Goal: Task Accomplishment & Management: Complete application form

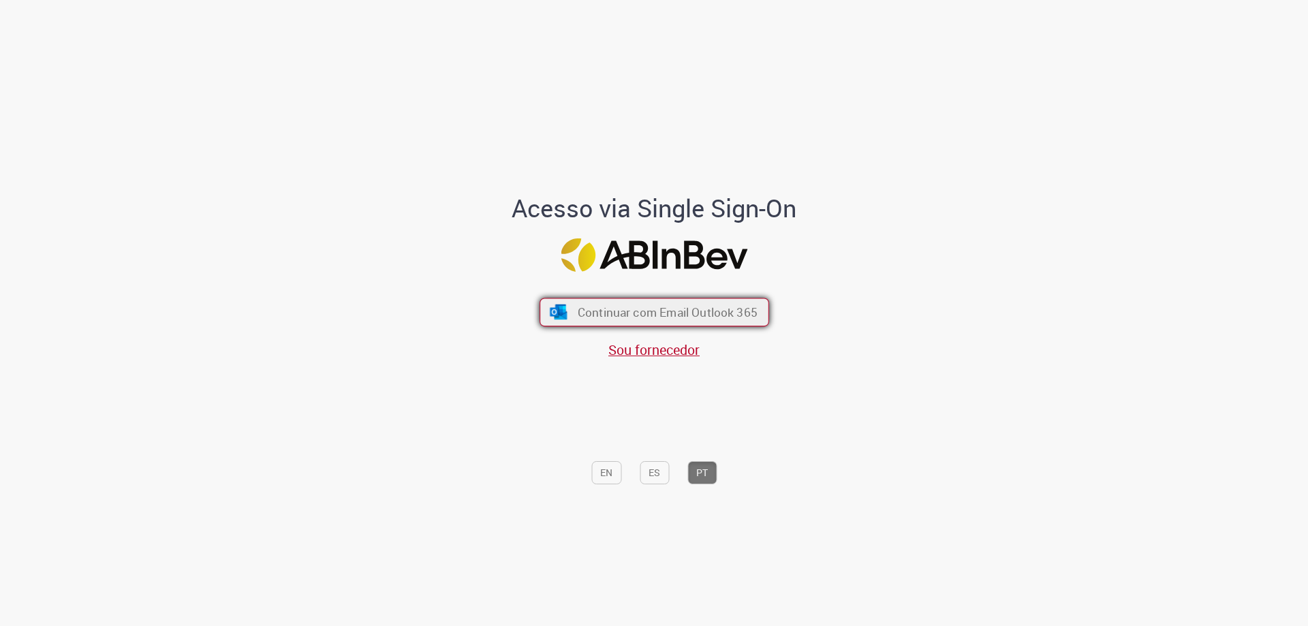
click at [704, 320] on span "Continuar com Email Outlook 365" at bounding box center [667, 312] width 180 height 16
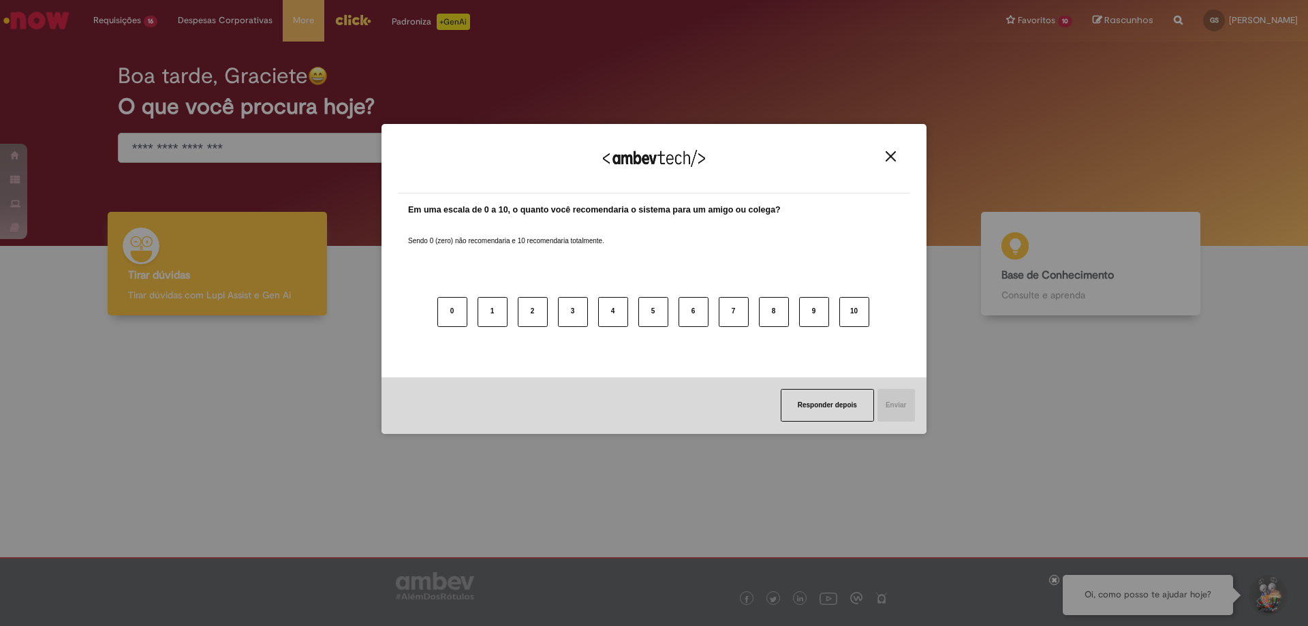
click at [900, 148] on div "Agradecemos seu feedback!" at bounding box center [654, 166] width 512 height 53
click at [895, 154] on img "Close" at bounding box center [890, 156] width 10 height 10
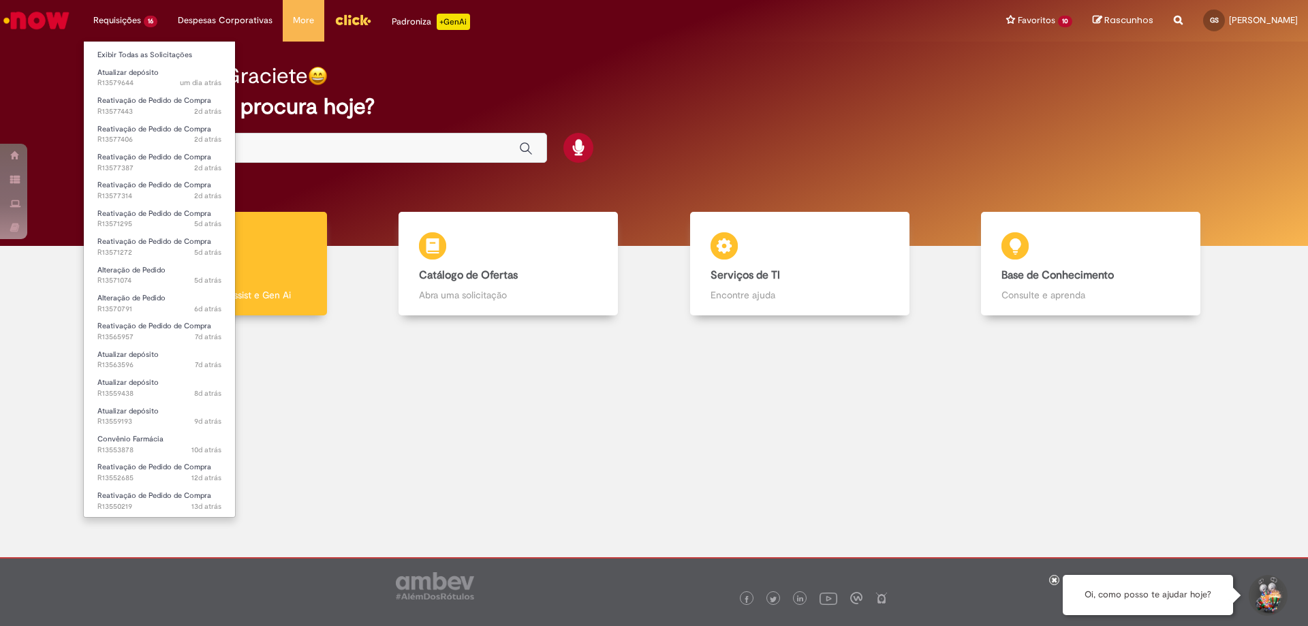
click at [120, 15] on li "Requisições 16 Exibir Todas as Solicitações Atualizar depósito um dia atrás um …" at bounding box center [125, 20] width 84 height 41
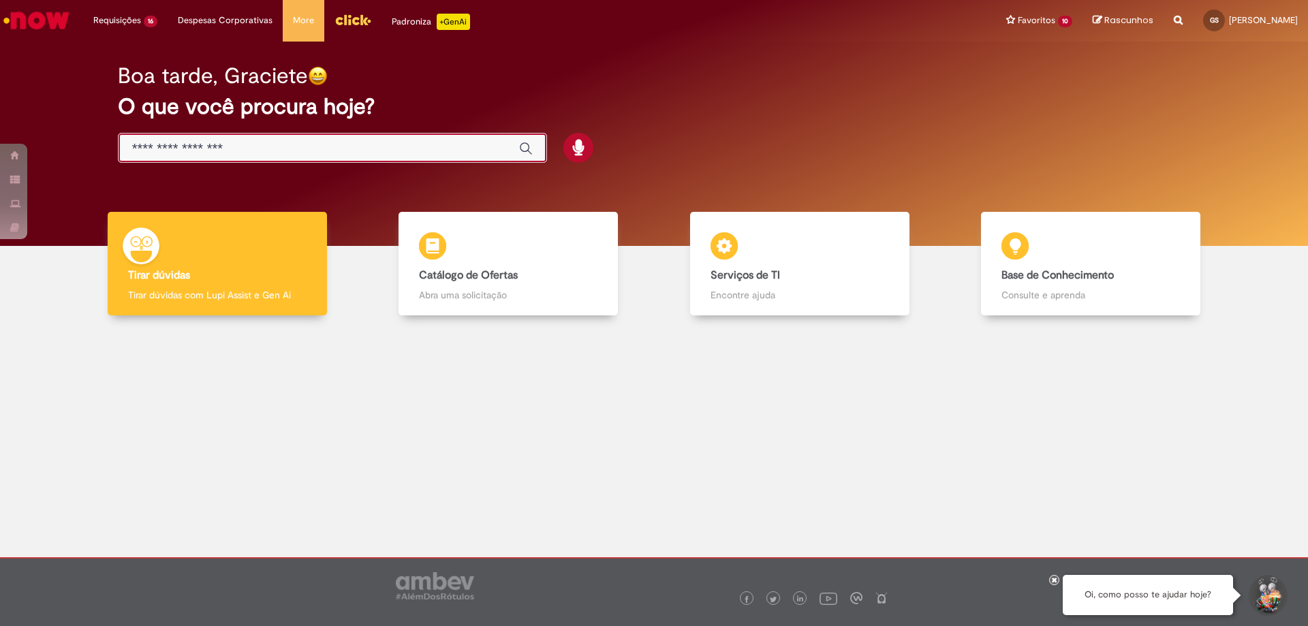
click at [446, 150] on input "Basta digitar aqui" at bounding box center [318, 149] width 373 height 16
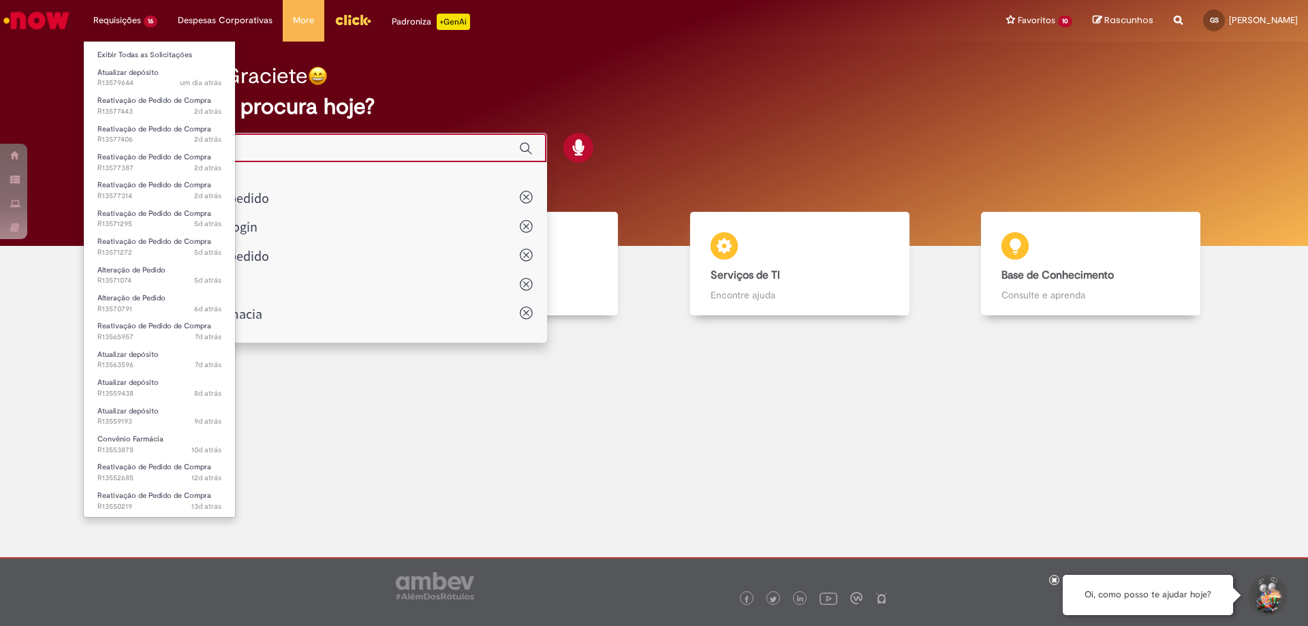
click at [140, 20] on li "Requisições 16 Exibir Todas as Solicitações Atualizar depósito um dia atrás um …" at bounding box center [125, 20] width 84 height 41
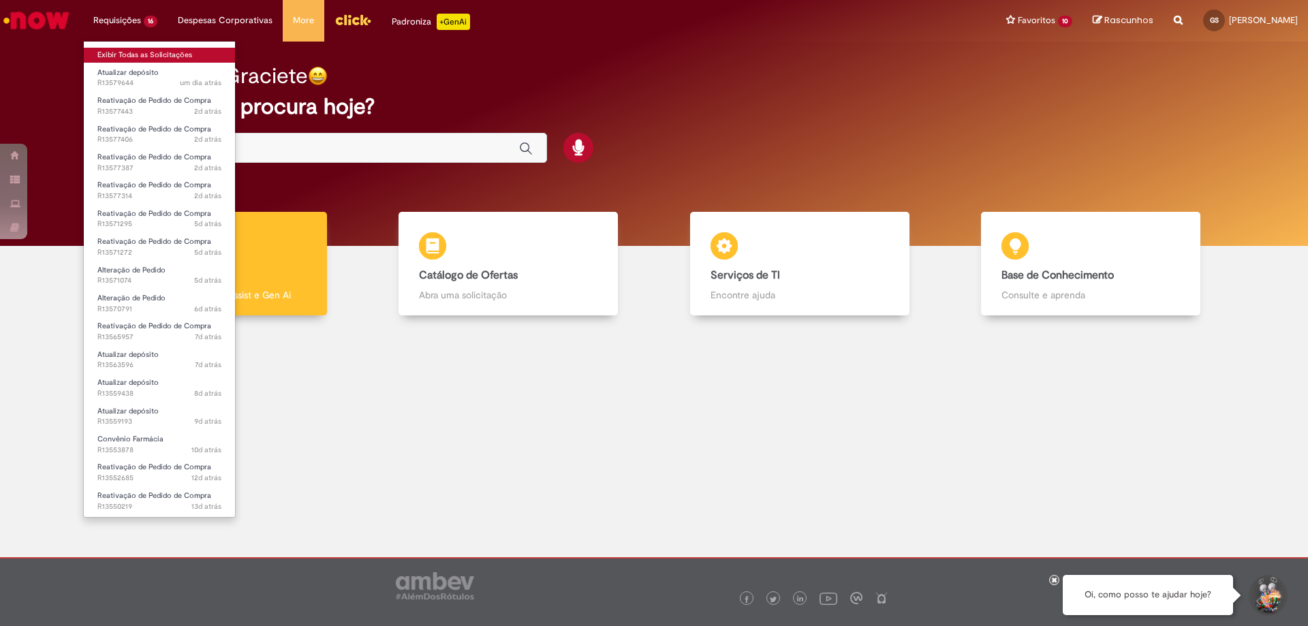
click at [141, 51] on link "Exibir Todas as Solicitações" at bounding box center [159, 55] width 151 height 15
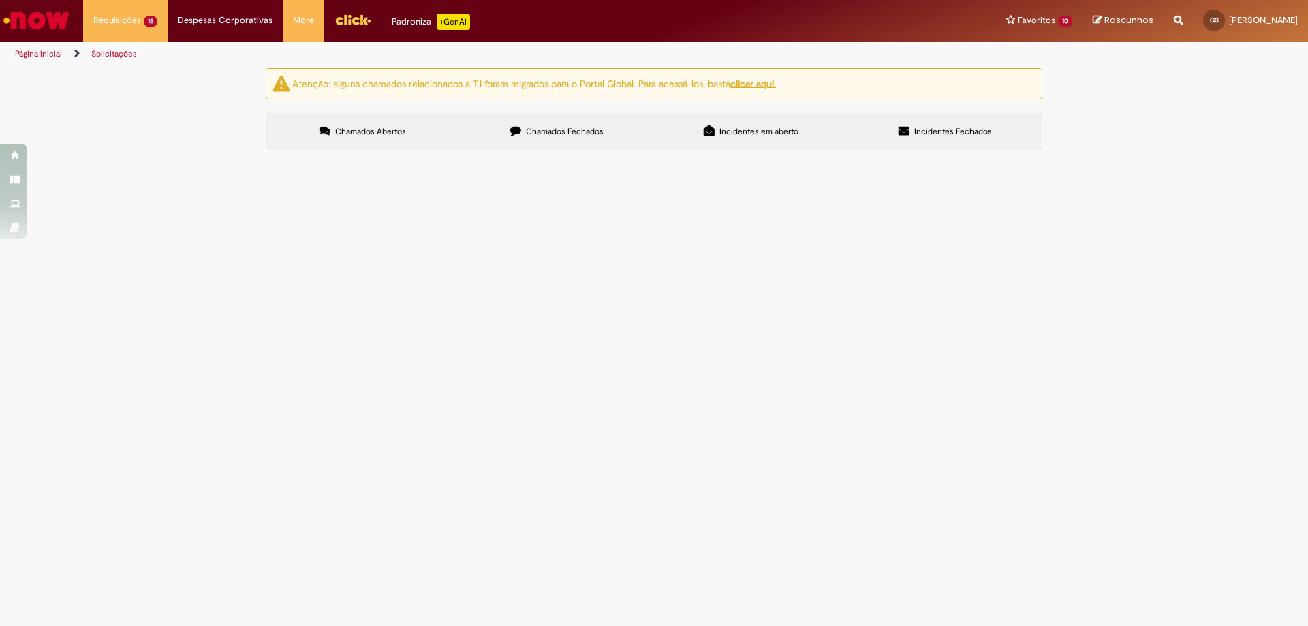
click at [597, 138] on label "Chamados Fechados" at bounding box center [557, 131] width 194 height 37
click at [0, 0] on td "por favor reativar pedido" at bounding box center [0, 0] width 0 height 0
click at [0, 0] on icon at bounding box center [0, 0] width 0 height 0
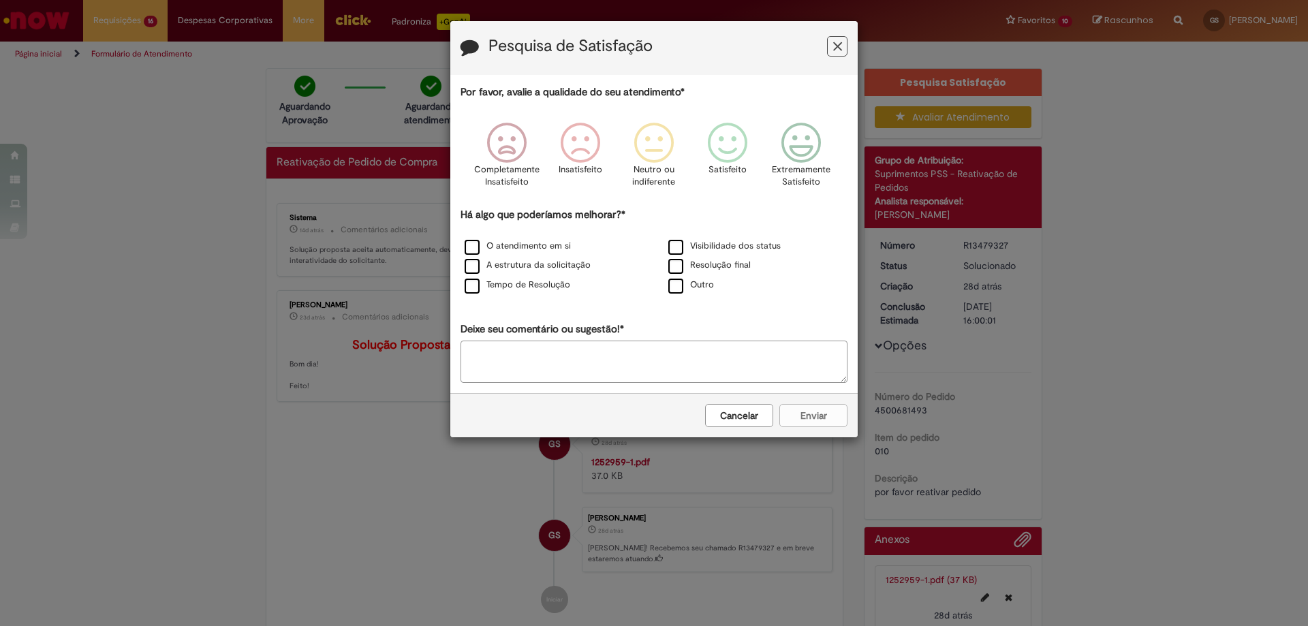
click at [840, 44] on icon "Feedback" at bounding box center [837, 47] width 9 height 14
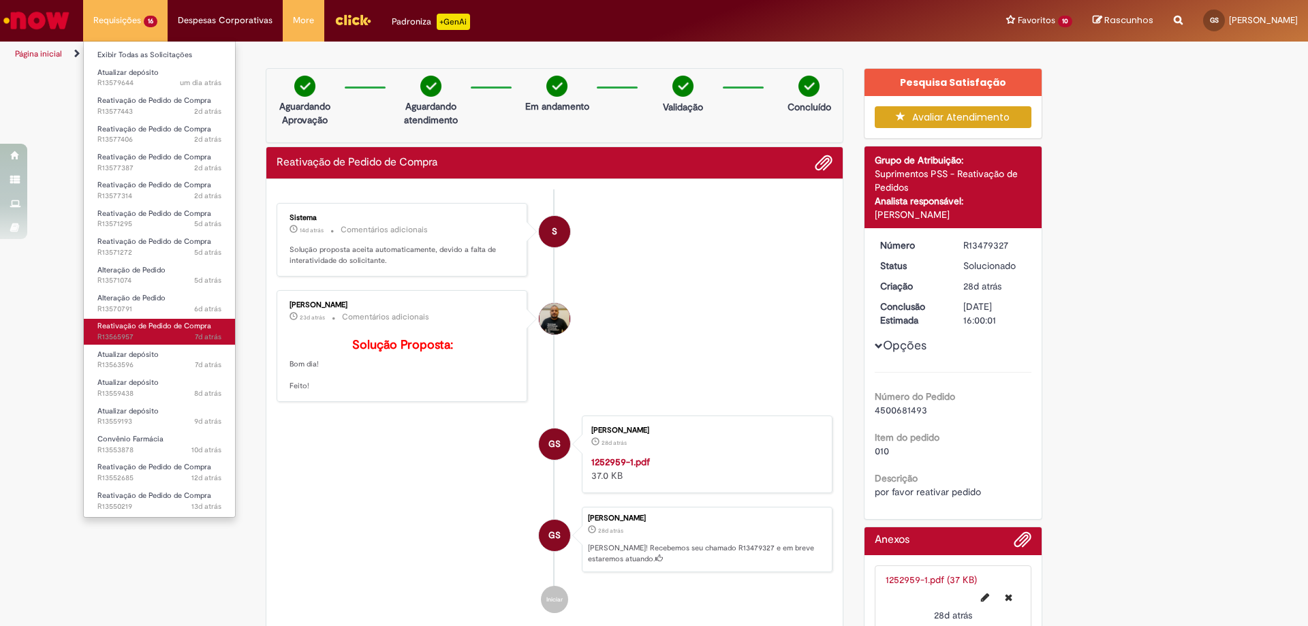
click at [138, 338] on span "7d atrás 7 dias atrás R13565957" at bounding box center [159, 337] width 124 height 11
click at [148, 327] on span "Reativação de Pedido de Compra" at bounding box center [154, 326] width 114 height 10
click at [170, 327] on span "Reativação de Pedido de Compra" at bounding box center [154, 326] width 114 height 10
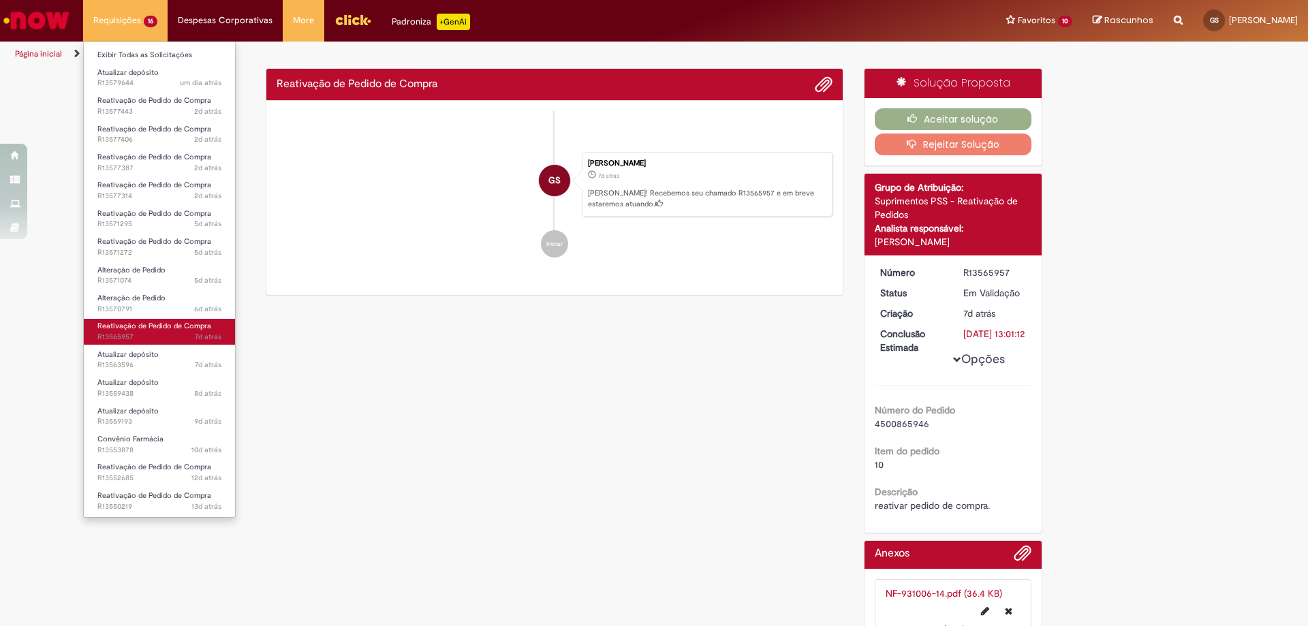
click at [170, 327] on span "Reativação de Pedido de Compra" at bounding box center [154, 326] width 114 height 10
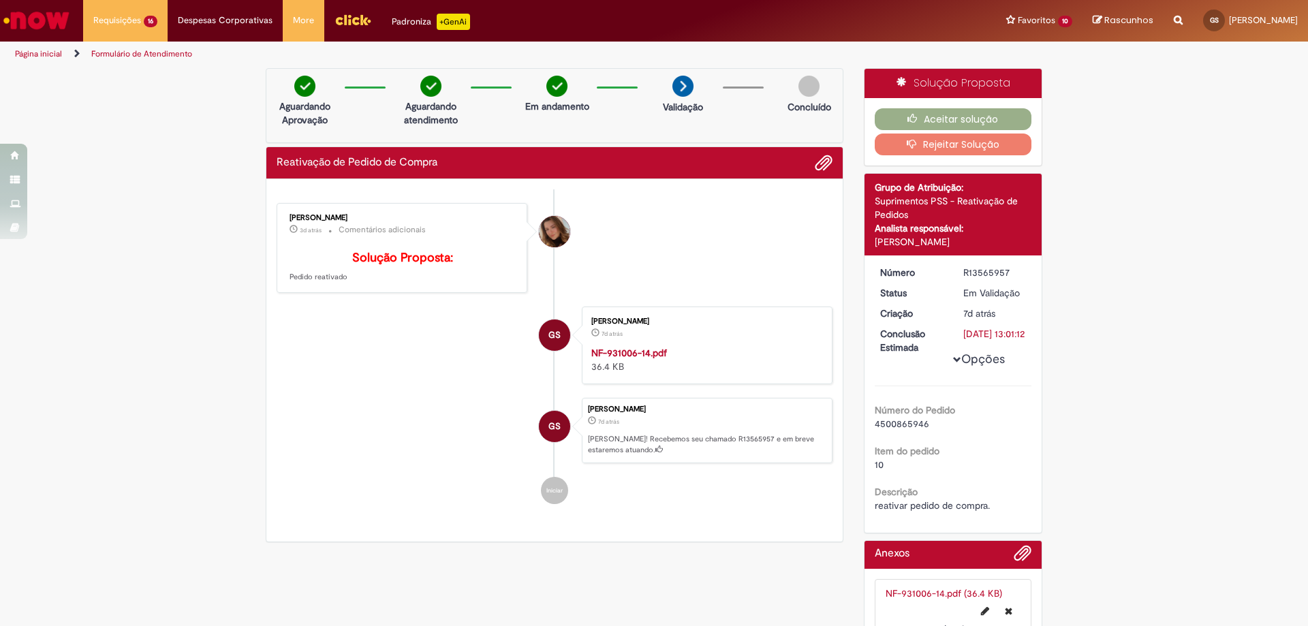
scroll to position [82, 0]
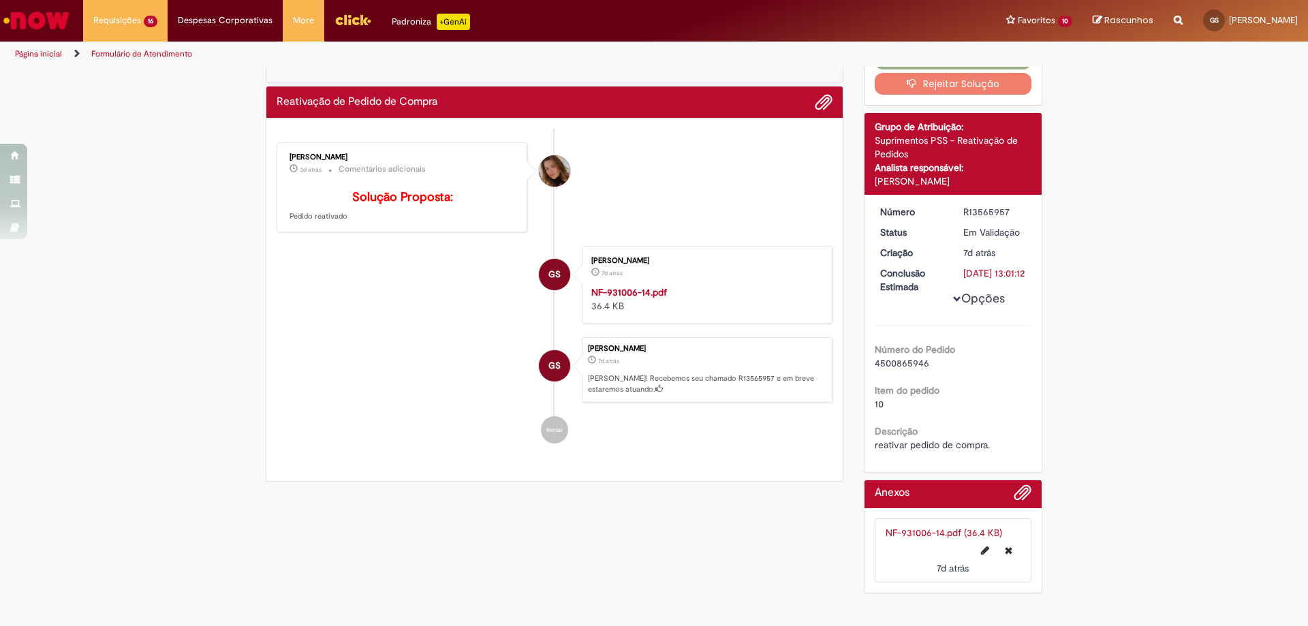
click at [43, 20] on img "Ir para a Homepage" at bounding box center [36, 20] width 70 height 27
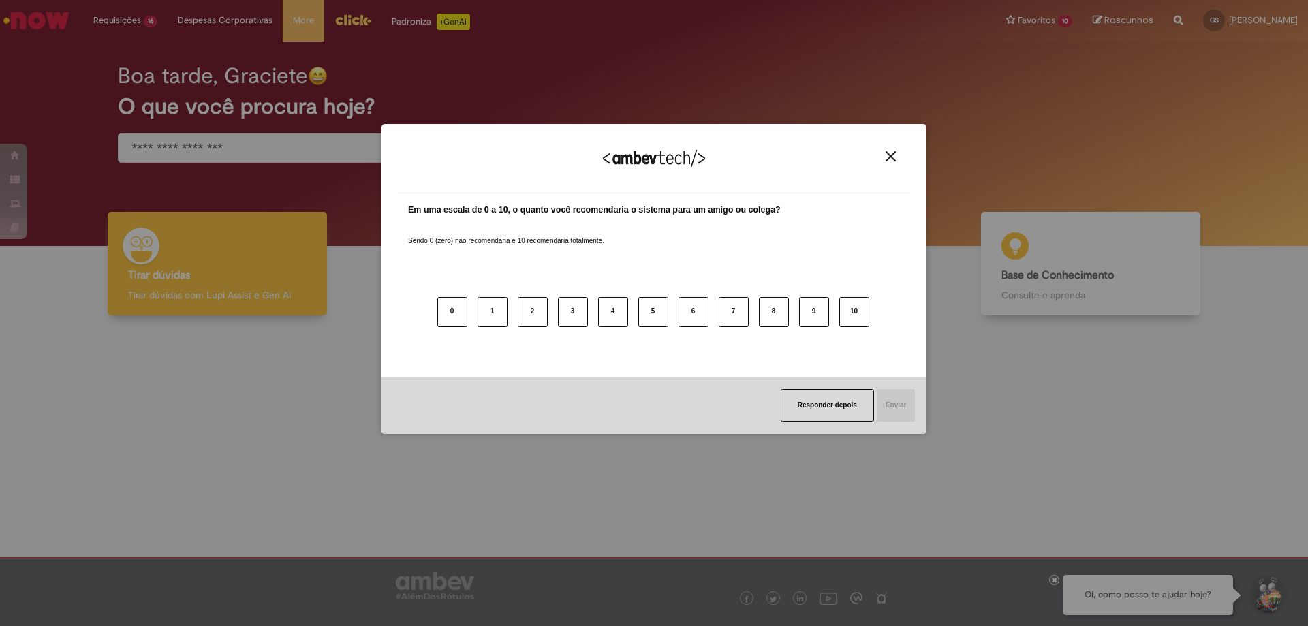
click at [134, 24] on div "Agradecemos seu feedback! Em uma escala de 0 a 10, o quanto você recomendaria o…" at bounding box center [654, 313] width 1308 height 626
click at [890, 155] on img "Close" at bounding box center [890, 156] width 10 height 10
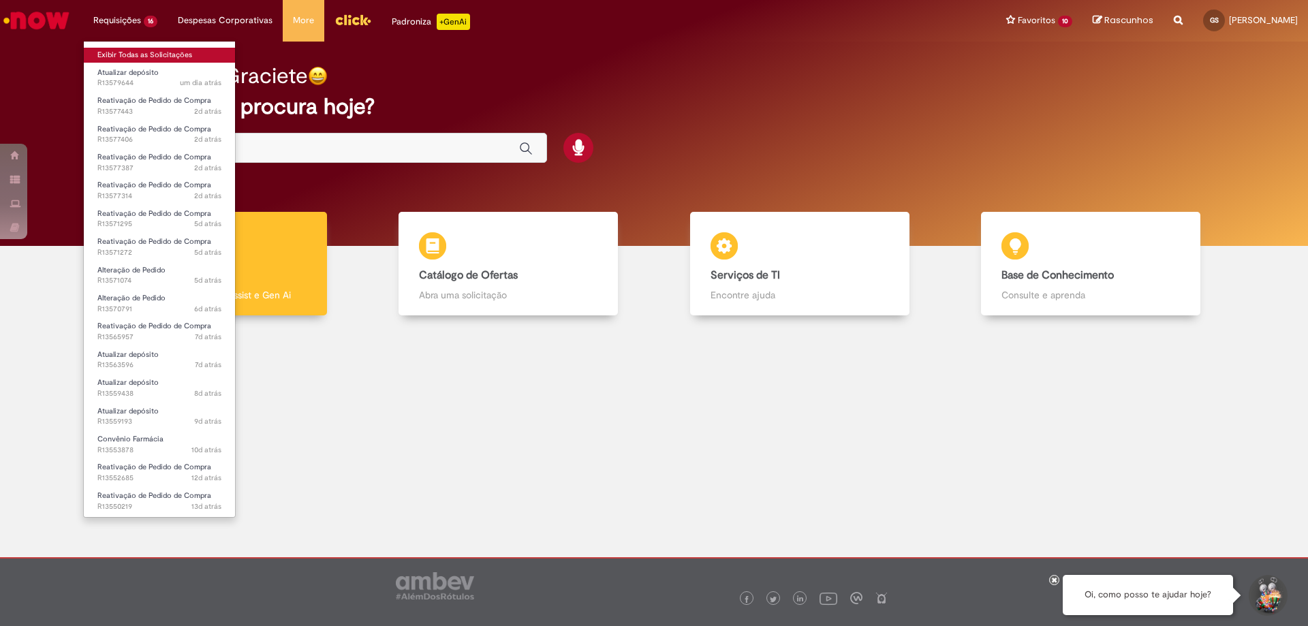
click at [149, 51] on link "Exibir Todas as Solicitações" at bounding box center [159, 55] width 151 height 15
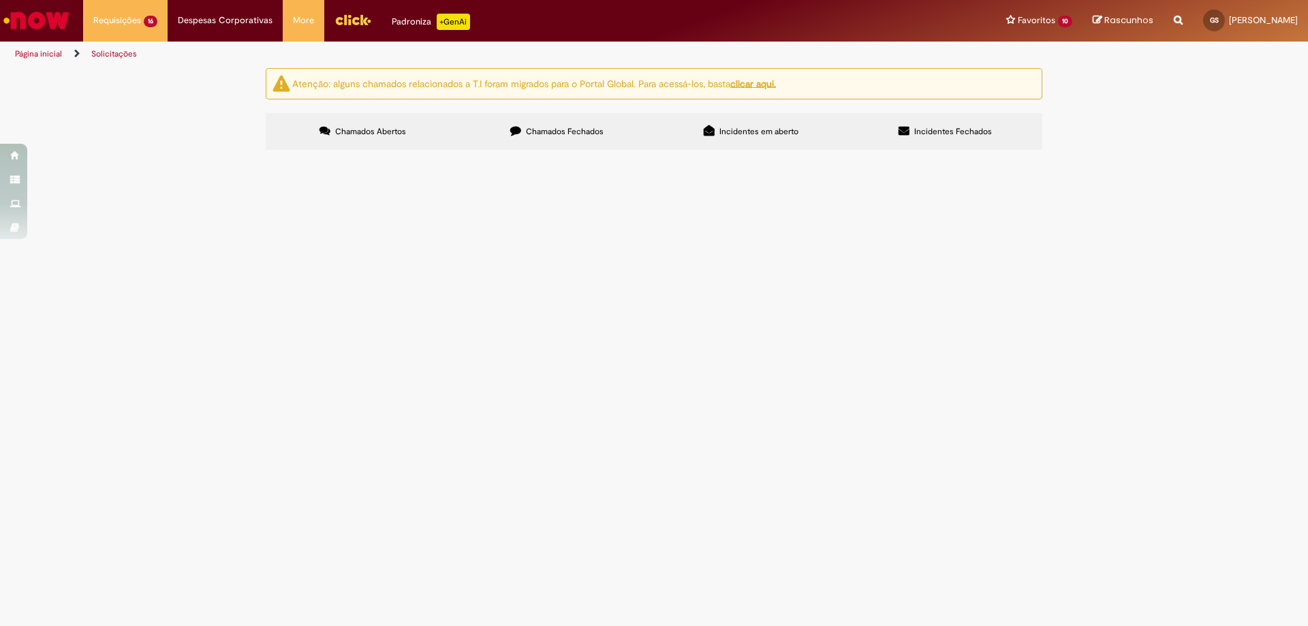
click at [569, 134] on span "Chamados Fechados" at bounding box center [565, 131] width 78 height 11
click at [0, 0] on th "Encerrado" at bounding box center [0, 0] width 0 height 0
click at [0, 0] on span "17/09/2025 15:12:32" at bounding box center [0, 0] width 0 height 0
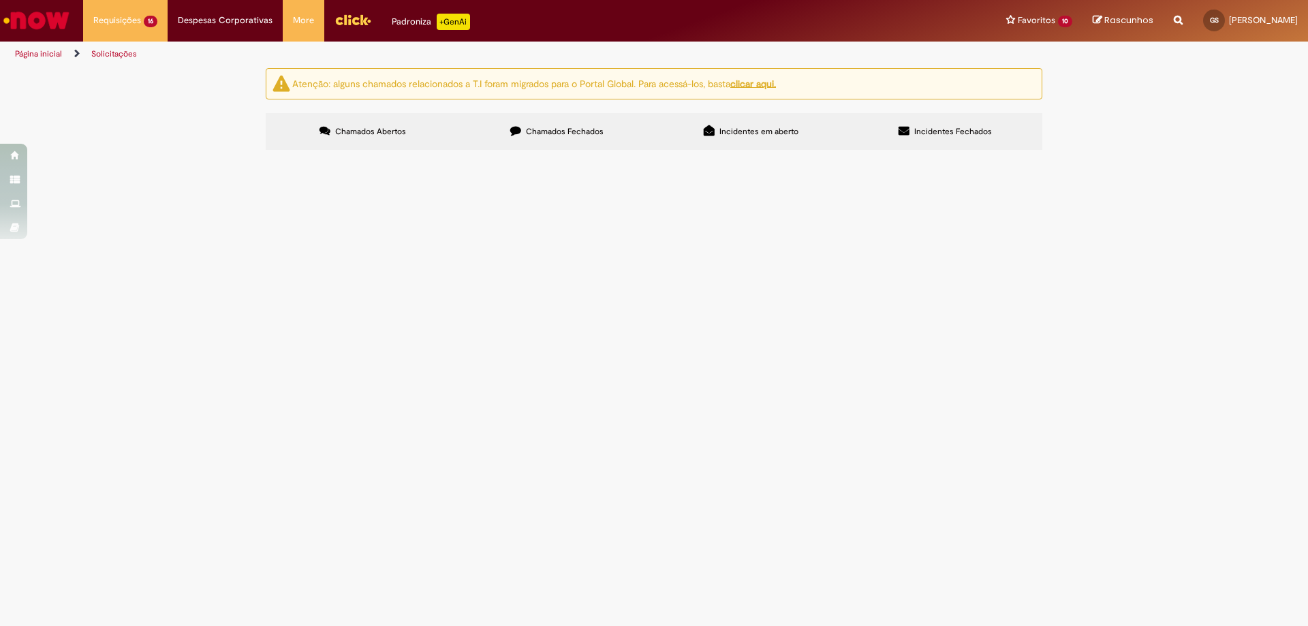
click at [0, 0] on icon at bounding box center [0, 0] width 0 height 0
click at [0, 0] on span "Solucionado" at bounding box center [0, 0] width 0 height 0
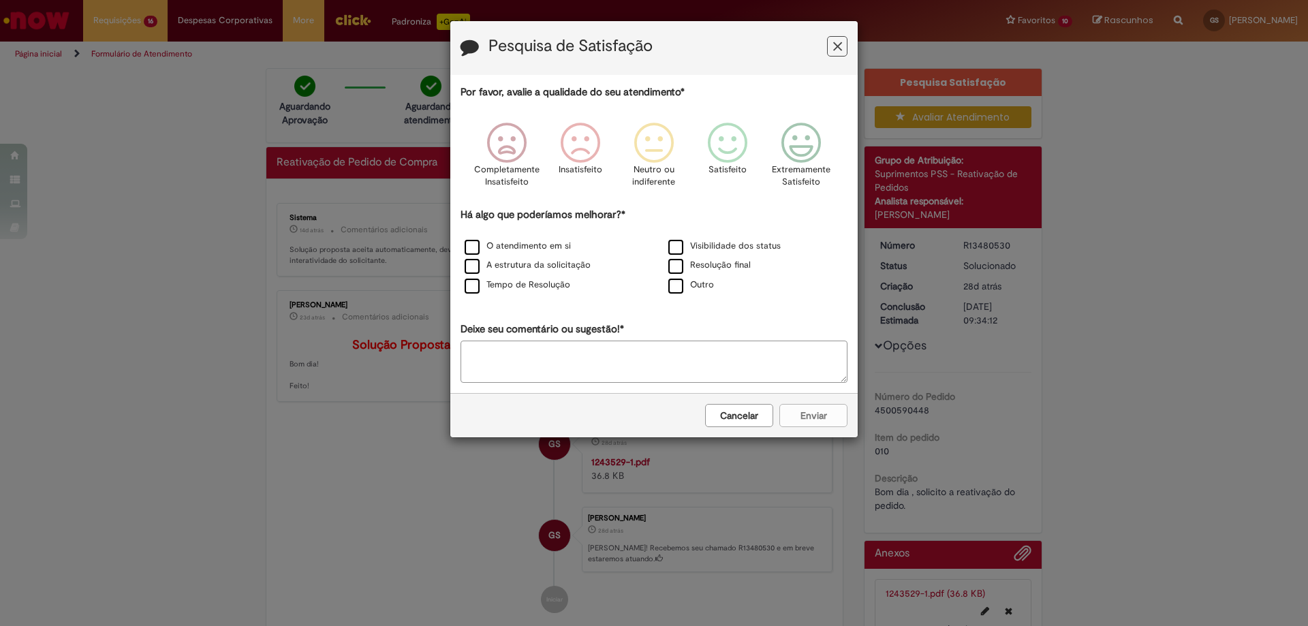
click at [834, 48] on icon "Feedback" at bounding box center [837, 47] width 9 height 14
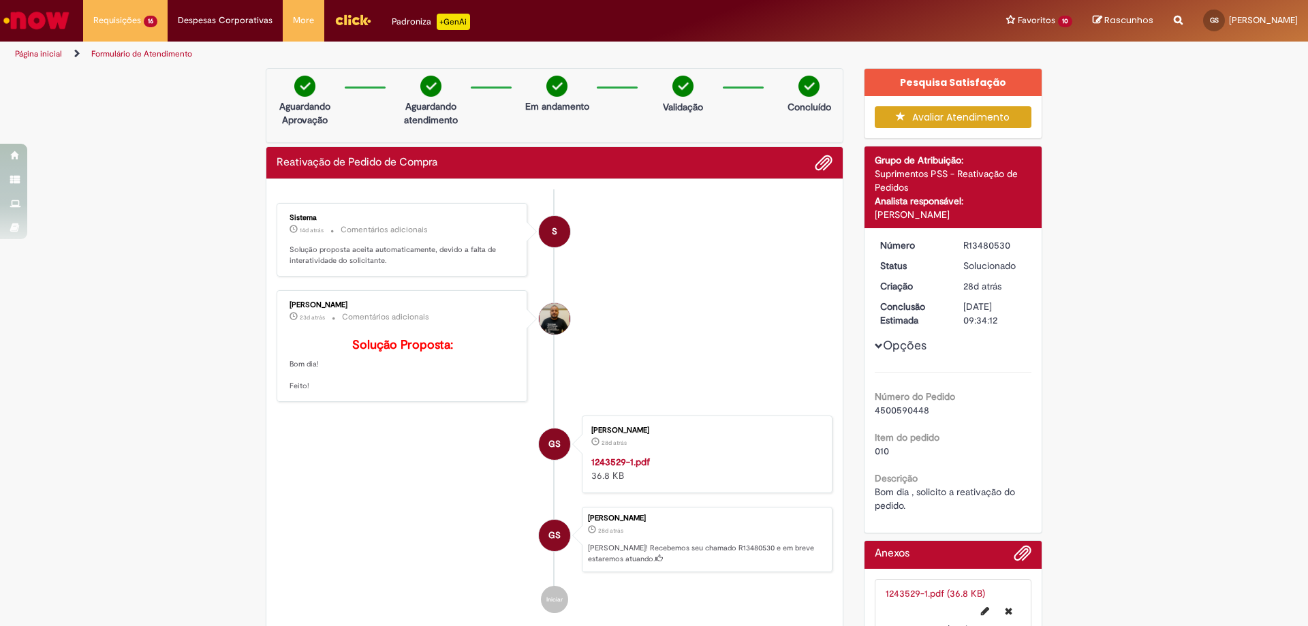
click at [63, 28] on img "Ir para a Homepage" at bounding box center [36, 20] width 70 height 27
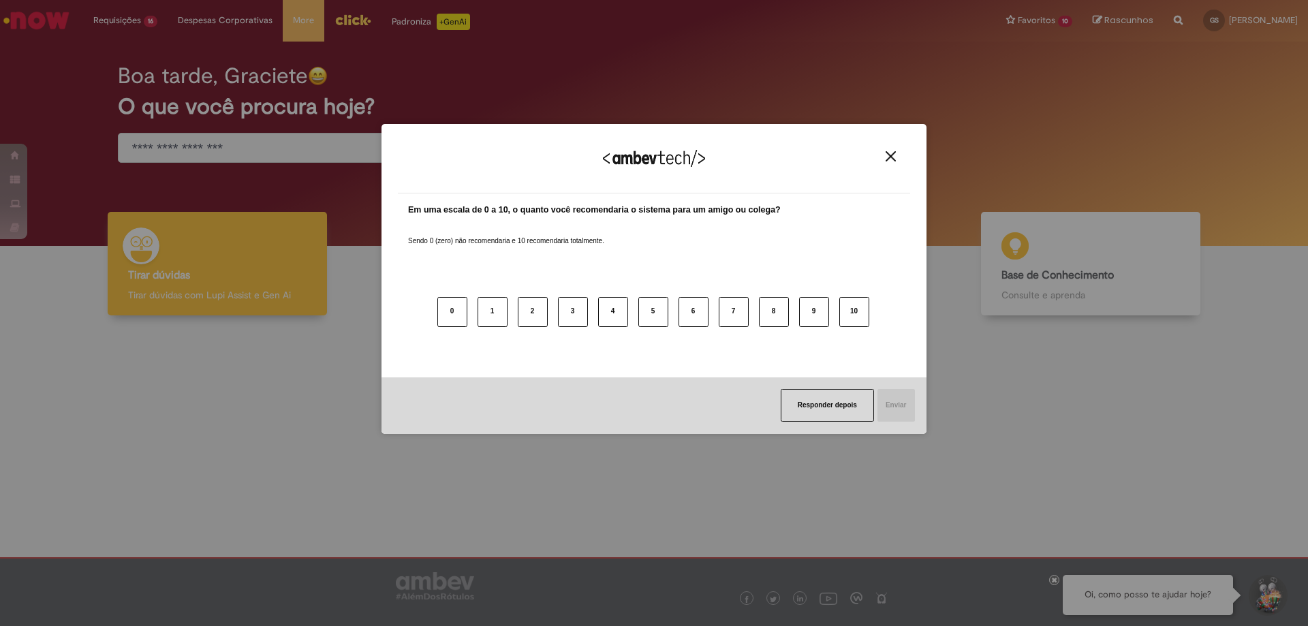
click at [898, 158] on button "Close" at bounding box center [890, 157] width 18 height 12
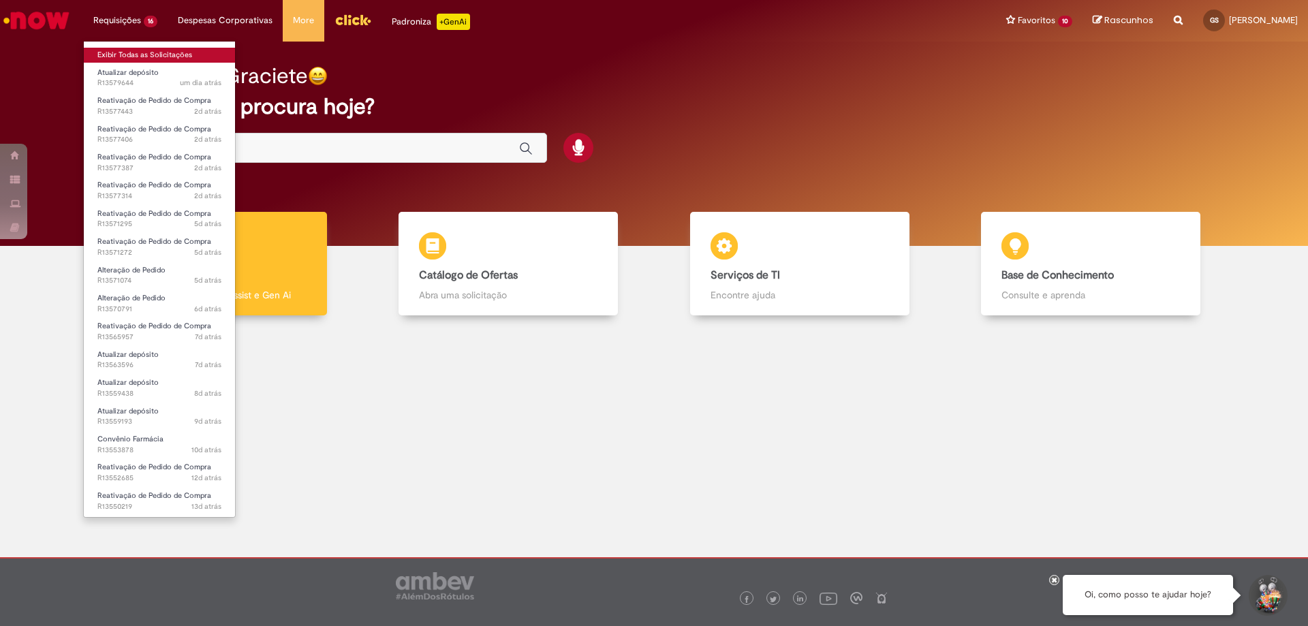
click at [147, 57] on link "Exibir Todas as Solicitações" at bounding box center [159, 55] width 151 height 15
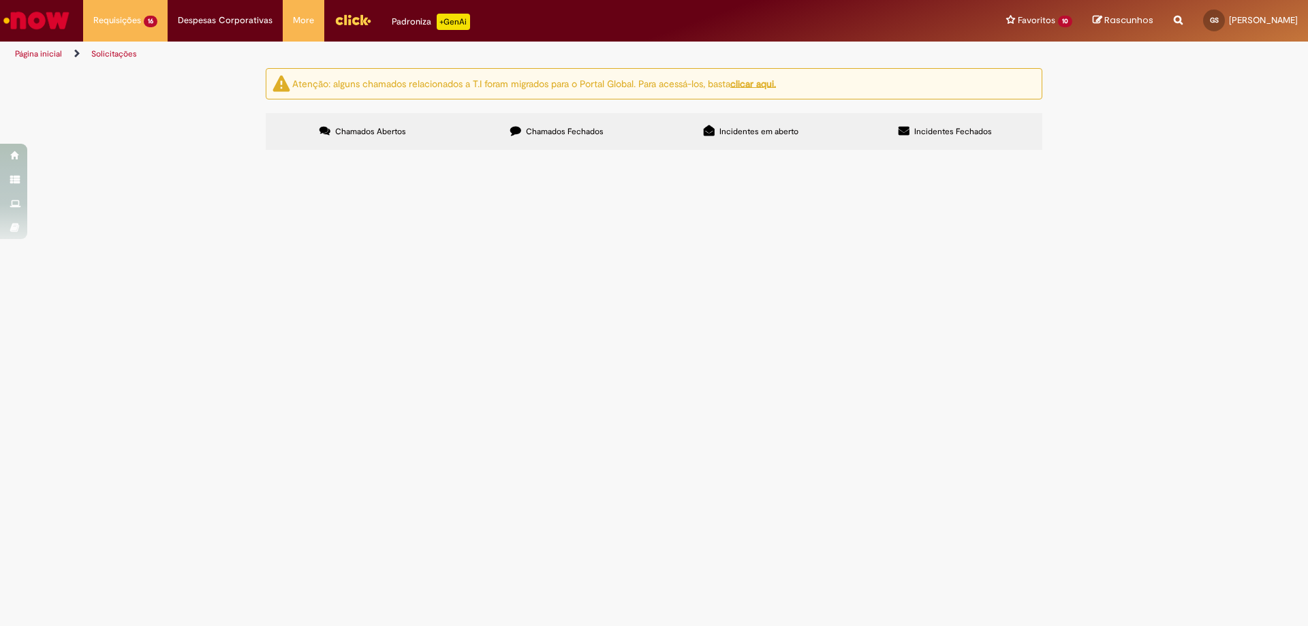
click at [595, 136] on span "Chamados Fechados" at bounding box center [565, 131] width 78 height 11
click at [0, 0] on span "Solucionado" at bounding box center [0, 0] width 0 height 0
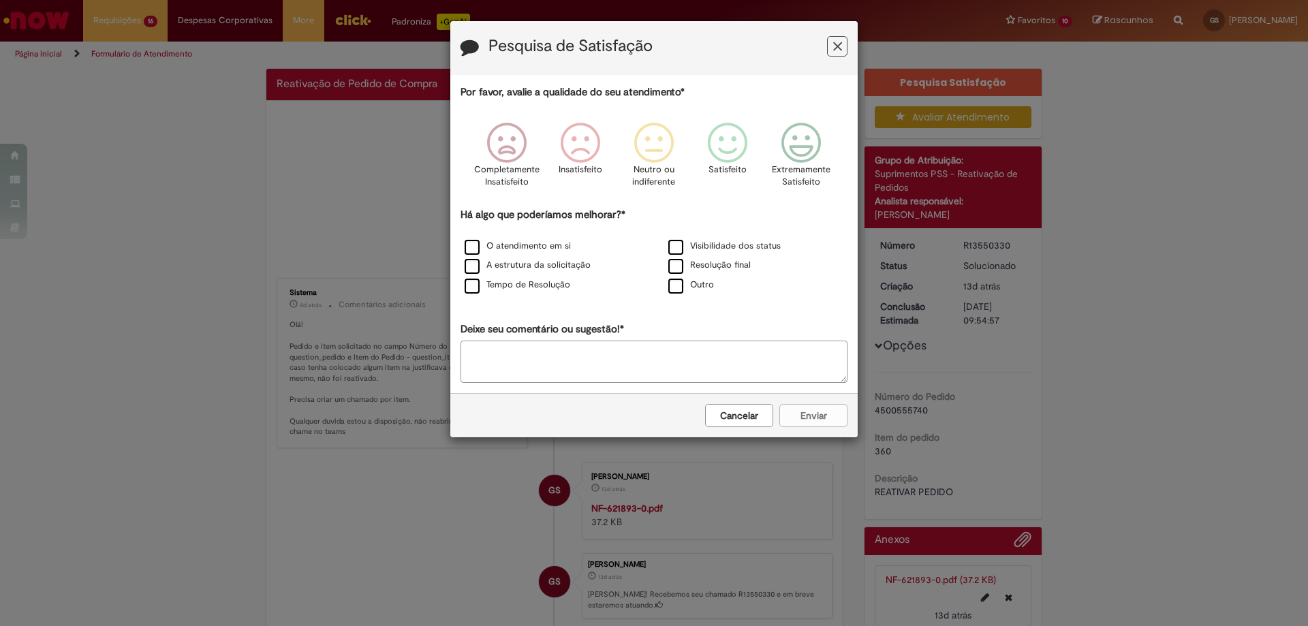
click at [841, 48] on icon "Feedback" at bounding box center [837, 47] width 9 height 14
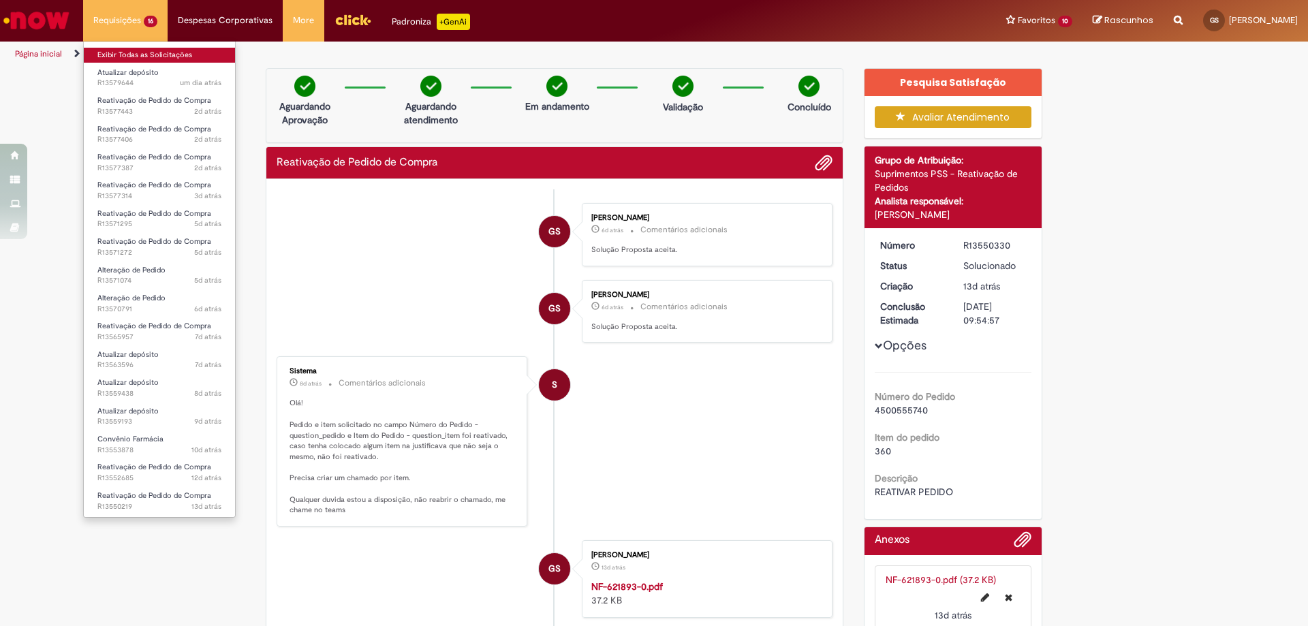
click at [145, 54] on link "Exibir Todas as Solicitações" at bounding box center [159, 55] width 151 height 15
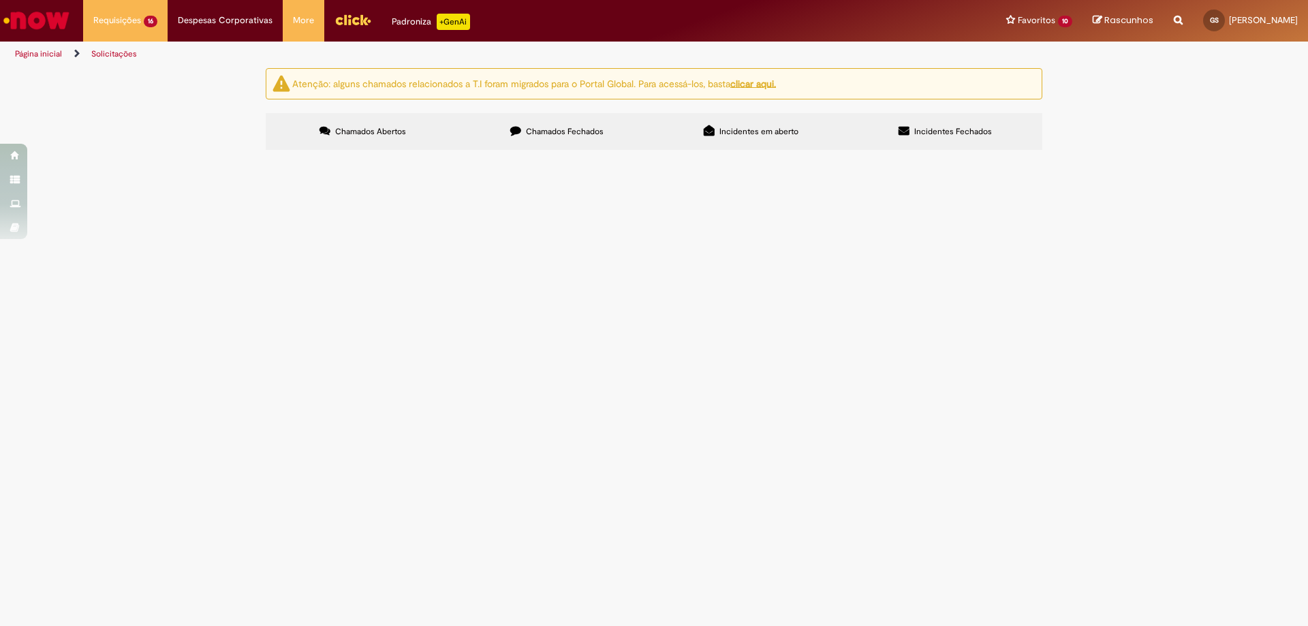
click at [556, 127] on span "Chamados Fechados" at bounding box center [565, 131] width 78 height 11
click at [0, 0] on span "Solucionado" at bounding box center [0, 0] width 0 height 0
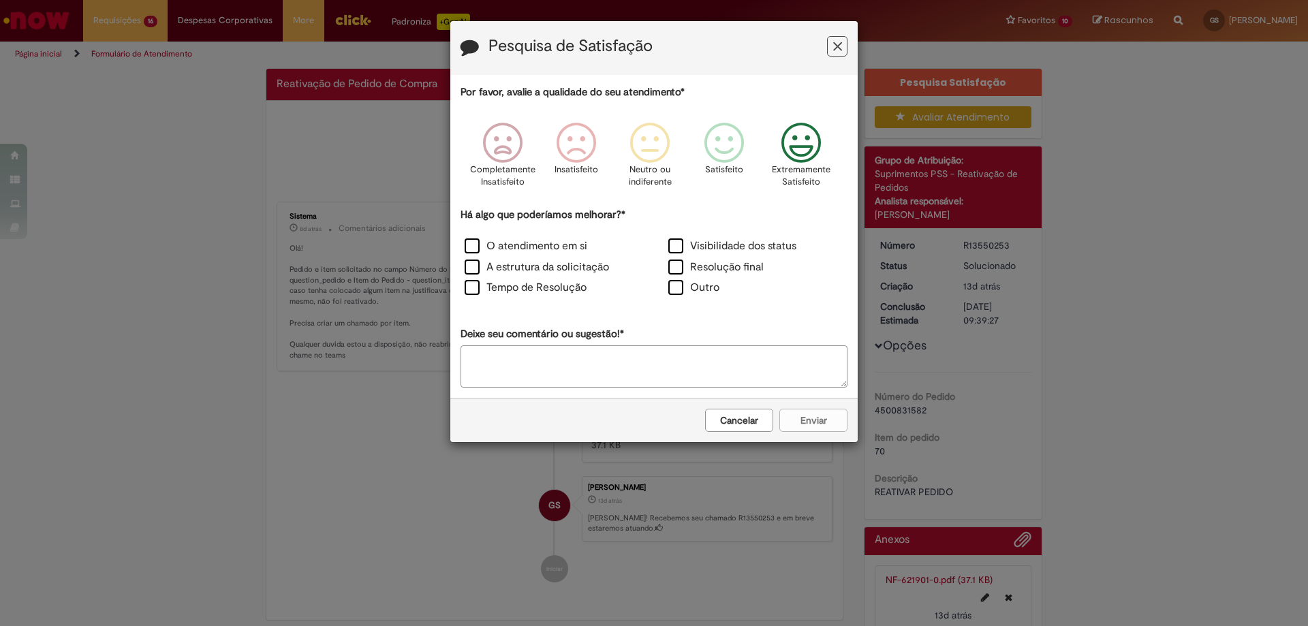
click at [834, 195] on div "Extremamente Satisfeito" at bounding box center [802, 158] width 78 height 93
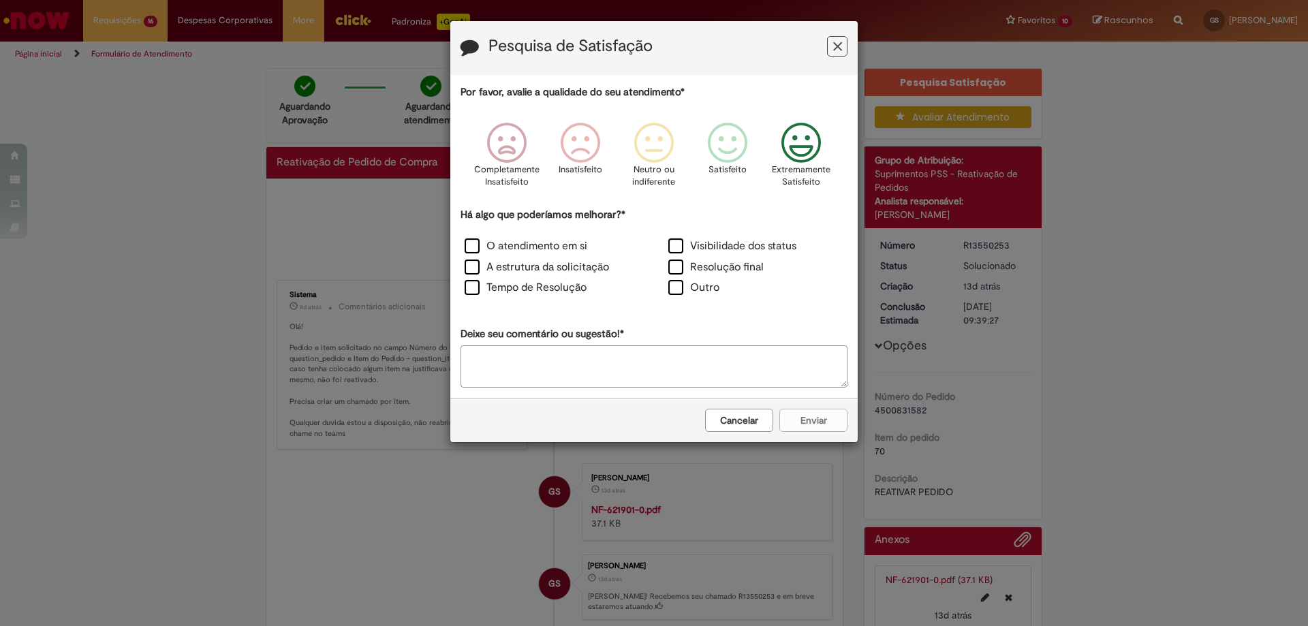
click at [843, 55] on button "Feedback" at bounding box center [837, 46] width 20 height 20
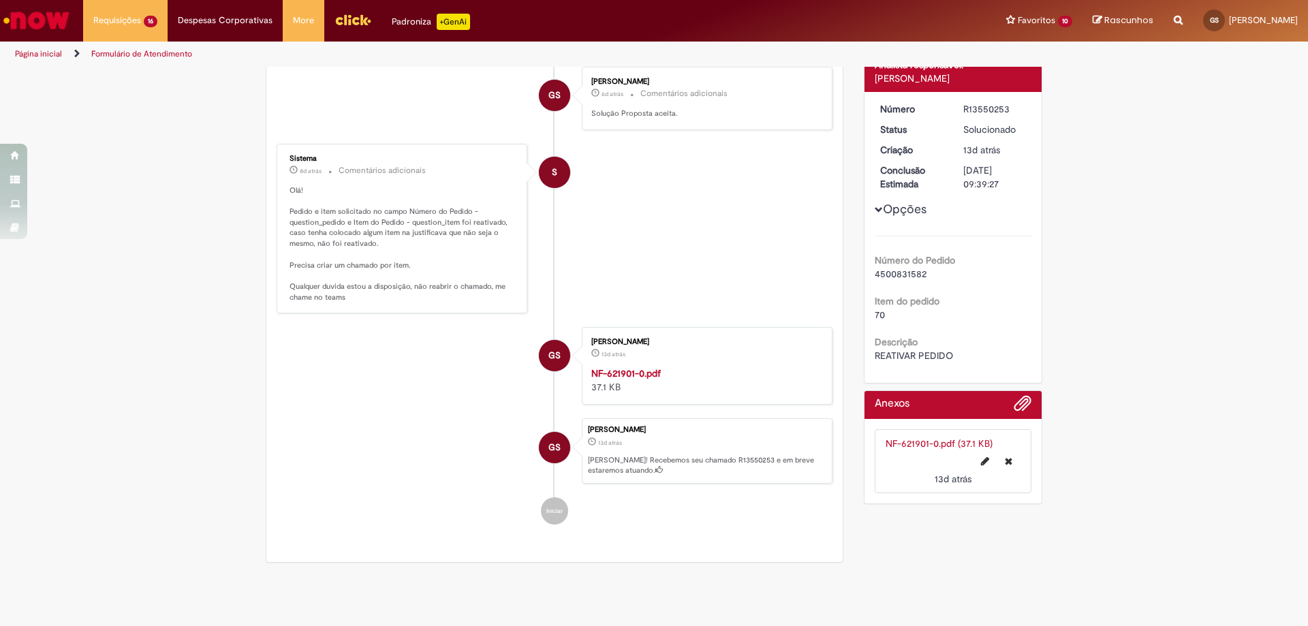
scroll to position [68, 0]
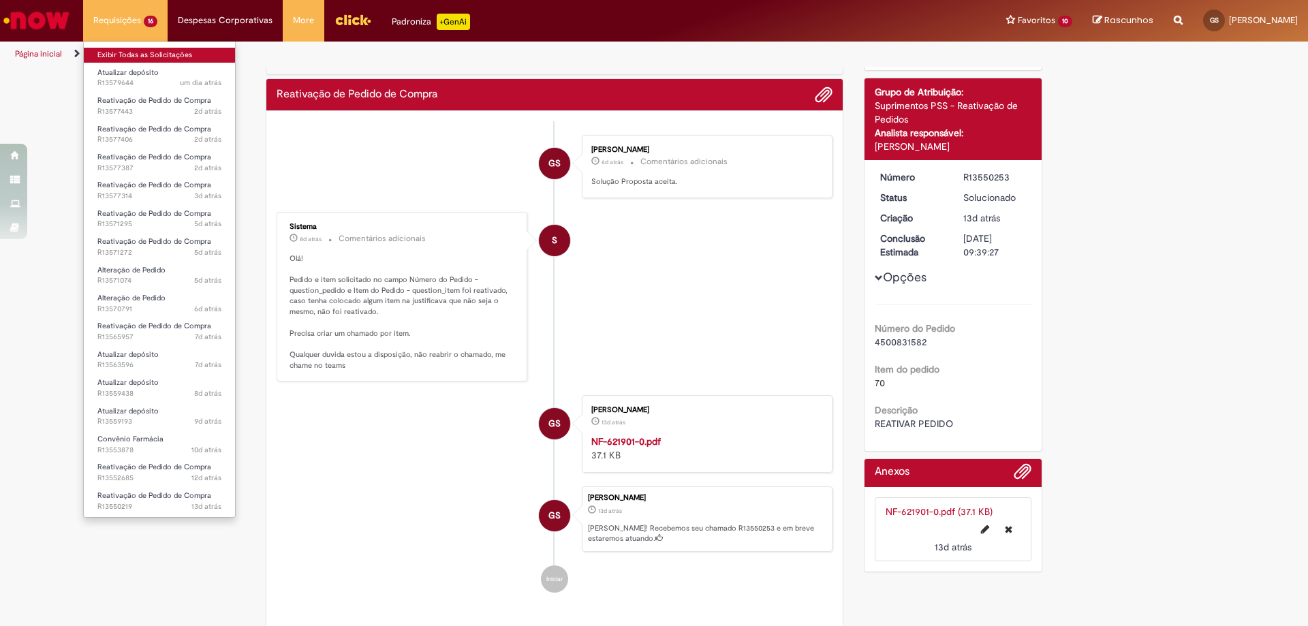
click at [110, 50] on link "Exibir Todas as Solicitações" at bounding box center [159, 55] width 151 height 15
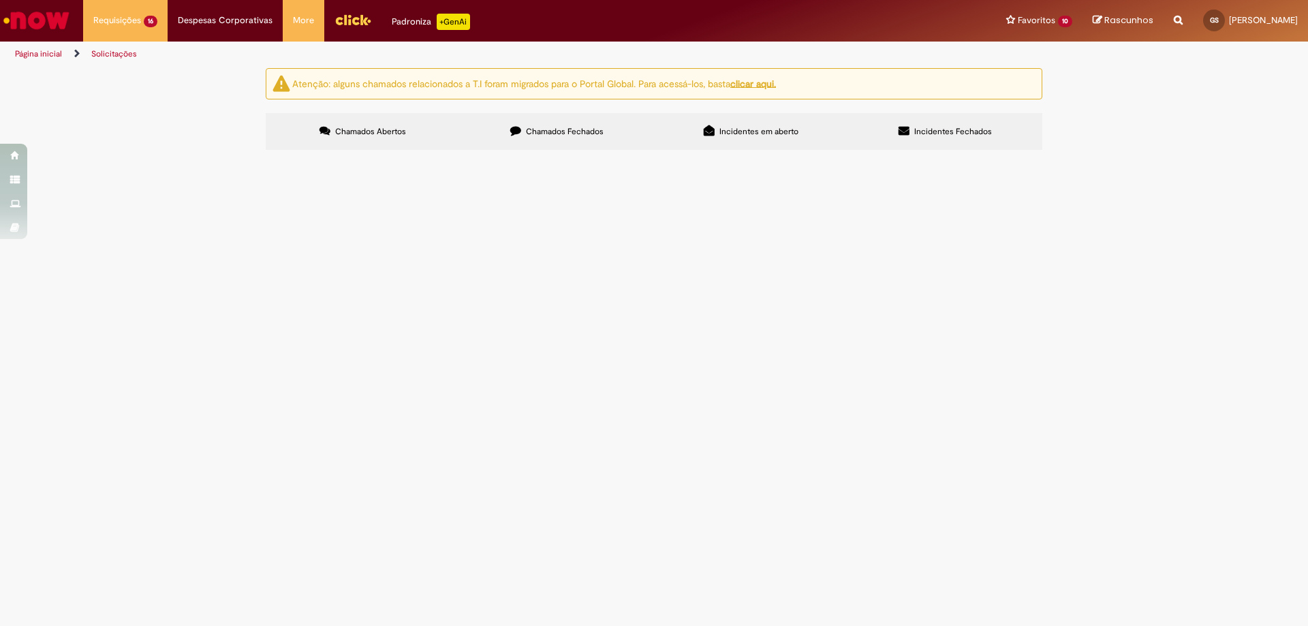
click at [548, 133] on span "Chamados Fechados" at bounding box center [565, 131] width 78 height 11
click at [0, 0] on span "solicito a reativação do pedido." at bounding box center [0, 0] width 0 height 0
click at [0, 0] on span "Solucionado" at bounding box center [0, 0] width 0 height 0
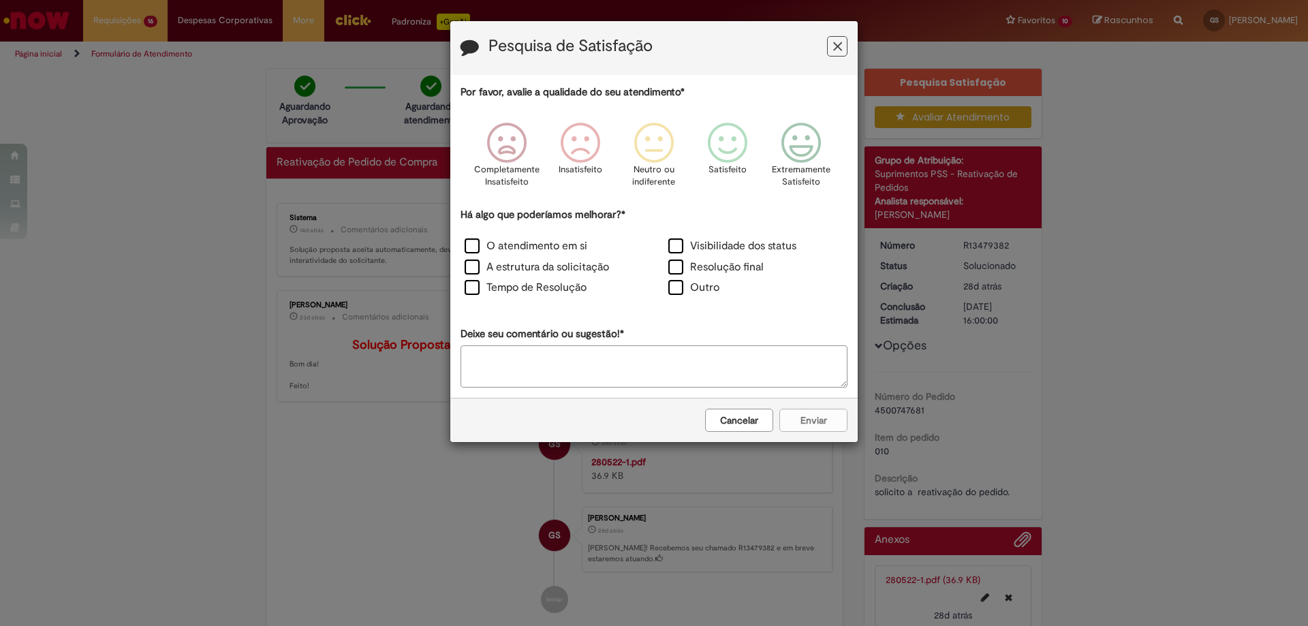
click at [831, 46] on button "Feedback" at bounding box center [837, 46] width 20 height 20
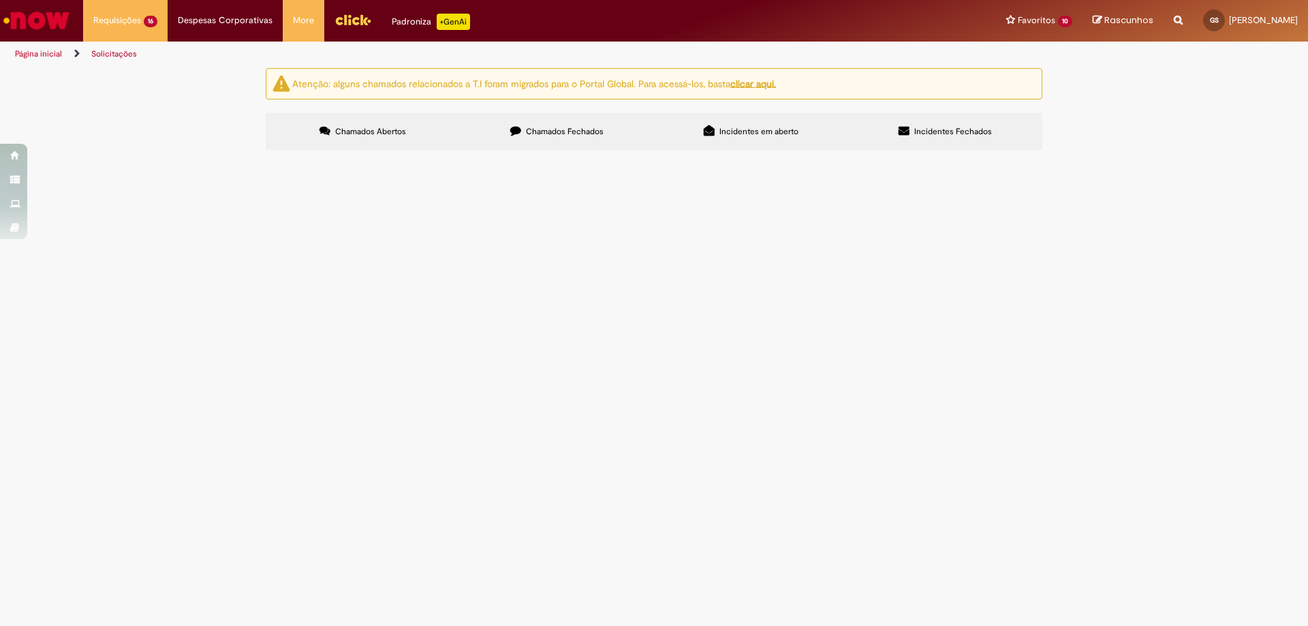
click at [535, 132] on span "Chamados Fechados" at bounding box center [565, 131] width 78 height 11
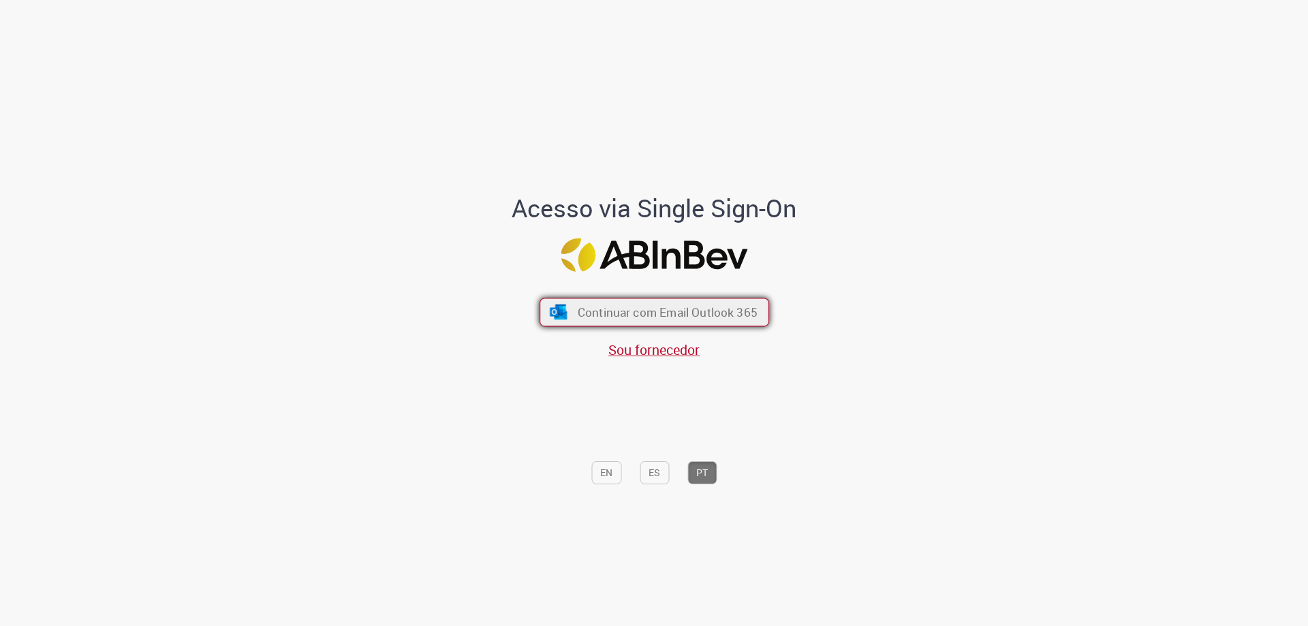
click at [687, 311] on span "Continuar com Email Outlook 365" at bounding box center [667, 312] width 180 height 16
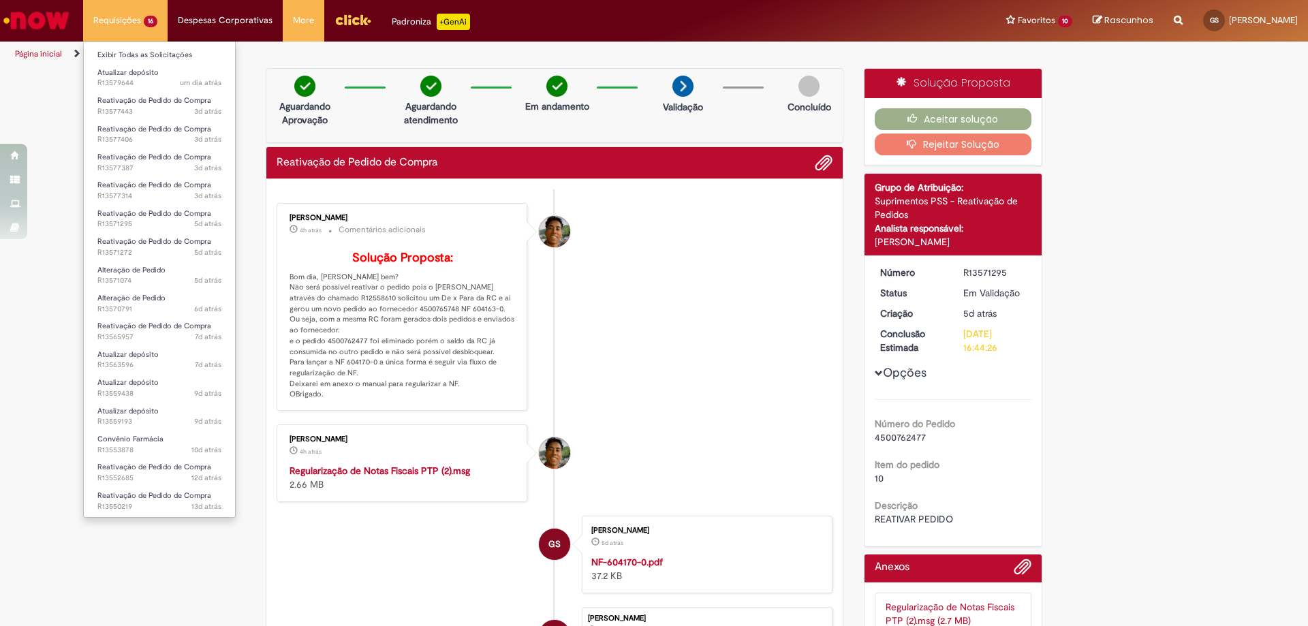
click at [122, 47] on li "Exibir Todas as Solicitações" at bounding box center [159, 54] width 151 height 18
click at [129, 59] on link "Exibir Todas as Solicitações" at bounding box center [159, 55] width 151 height 15
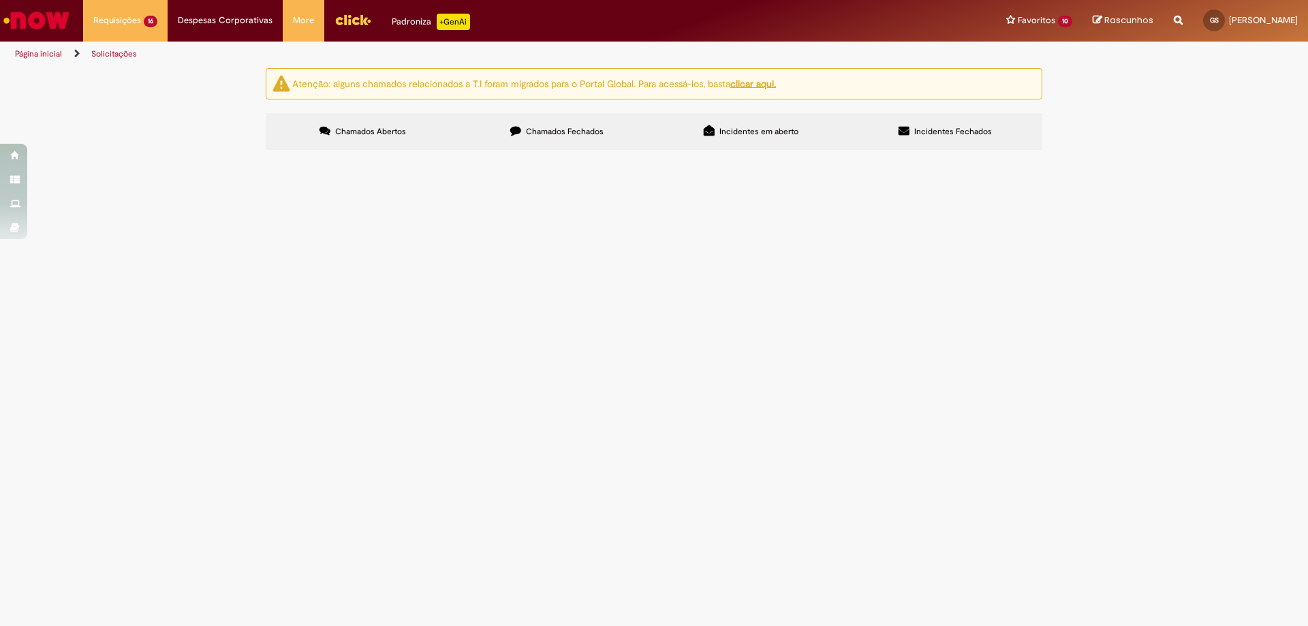
click at [559, 128] on span "Chamados Fechados" at bounding box center [565, 131] width 78 height 11
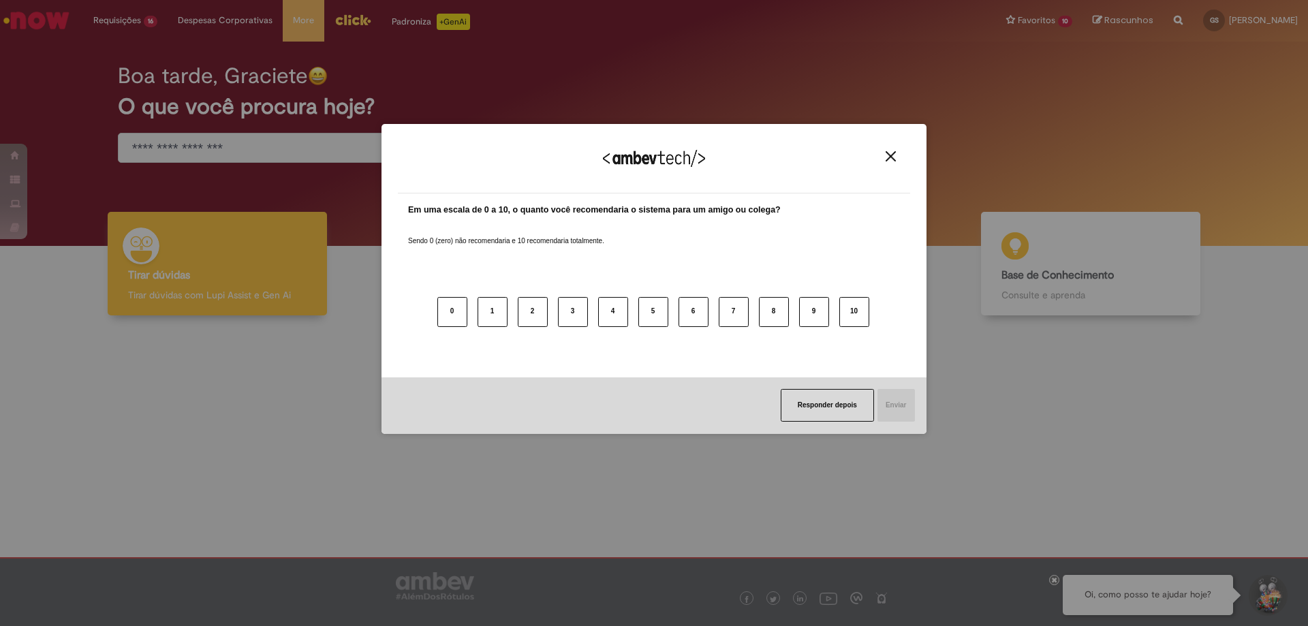
click at [893, 155] on img "Close" at bounding box center [890, 156] width 10 height 10
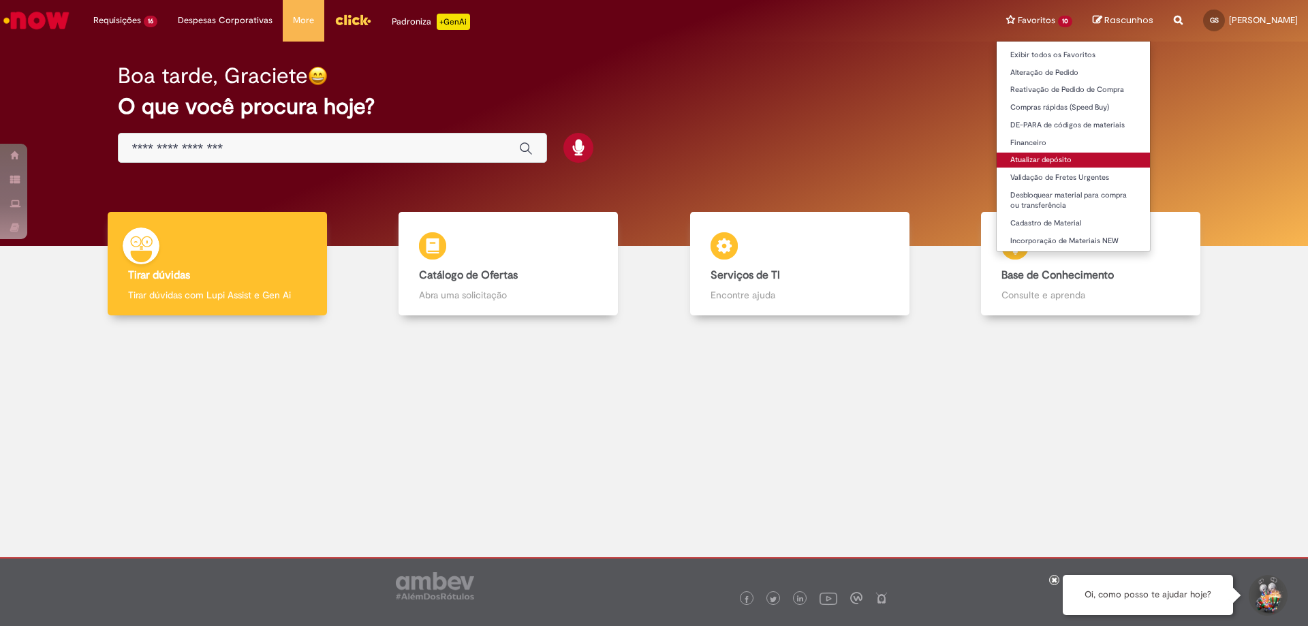
click at [1021, 157] on link "Atualizar depósito" at bounding box center [1072, 160] width 153 height 15
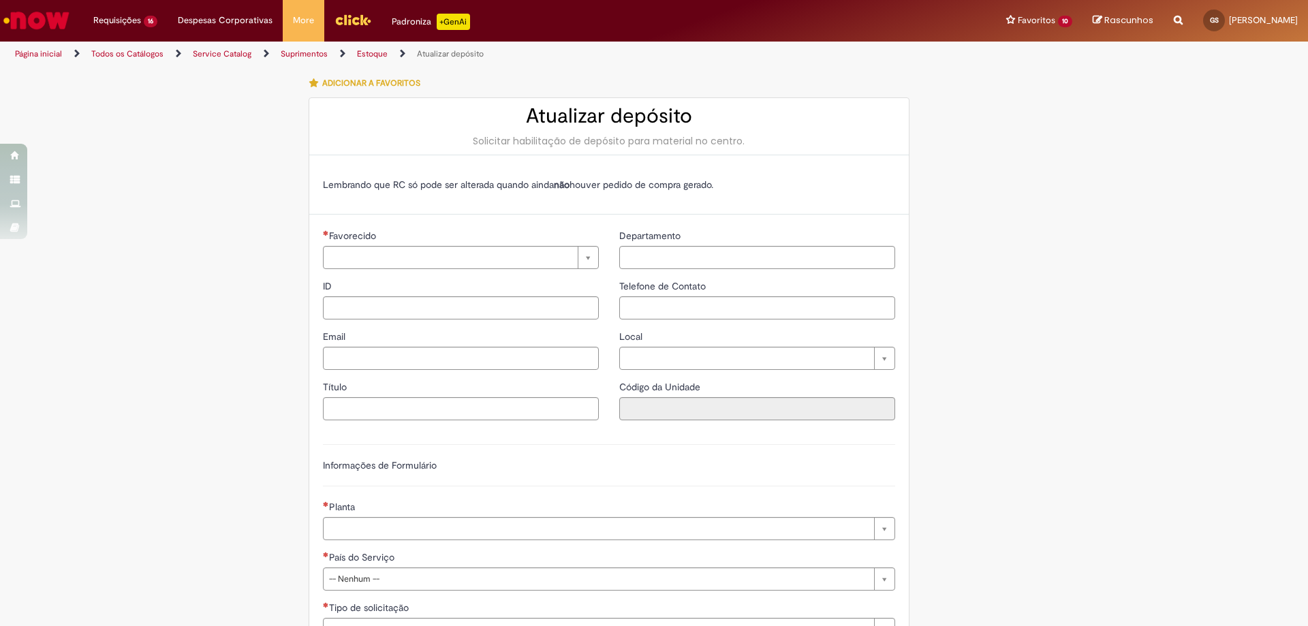
type input "********"
type input "**********"
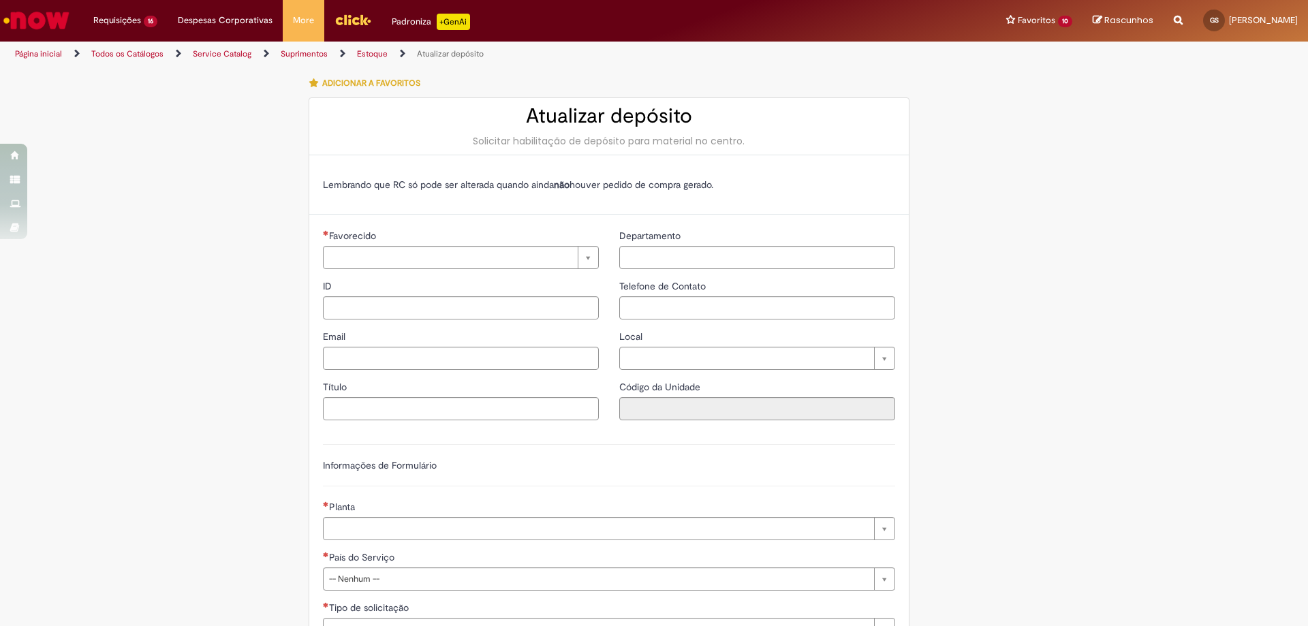
type input "****"
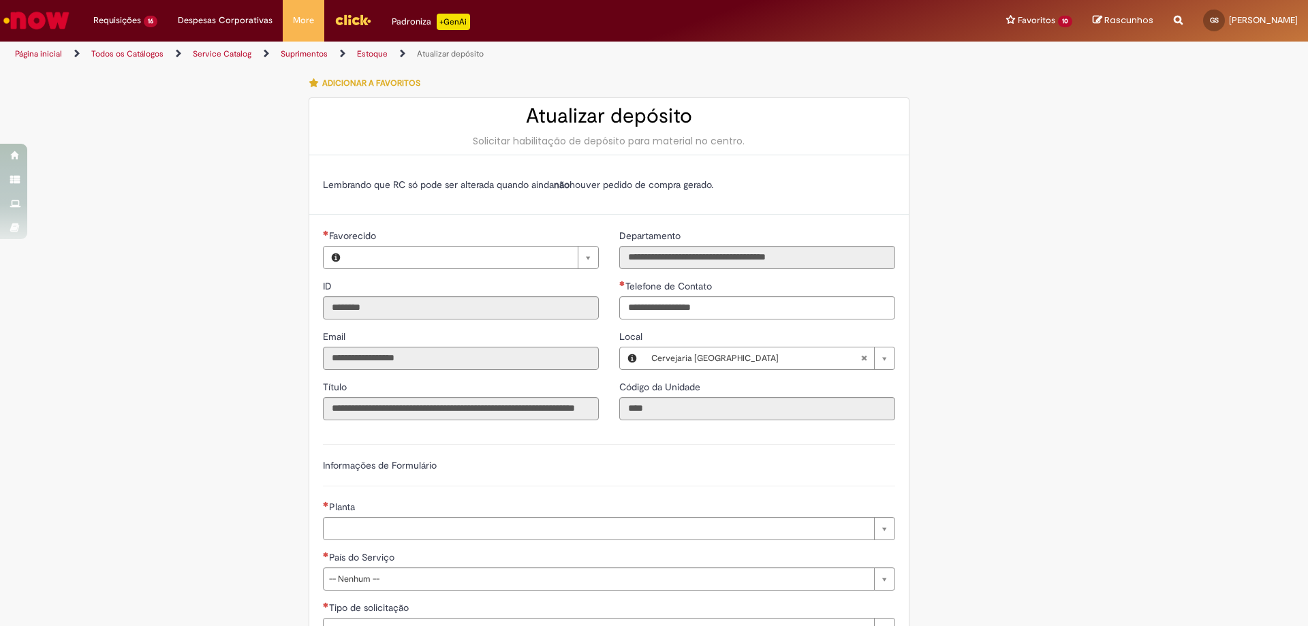
type input "**********"
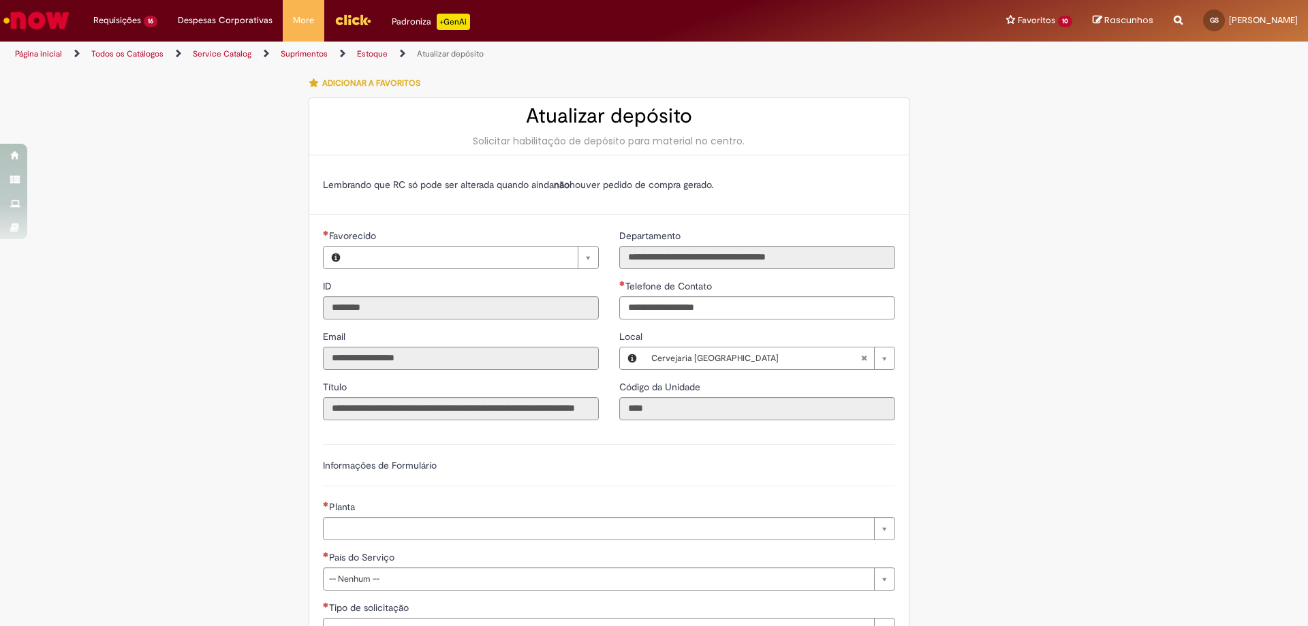
type input "**********"
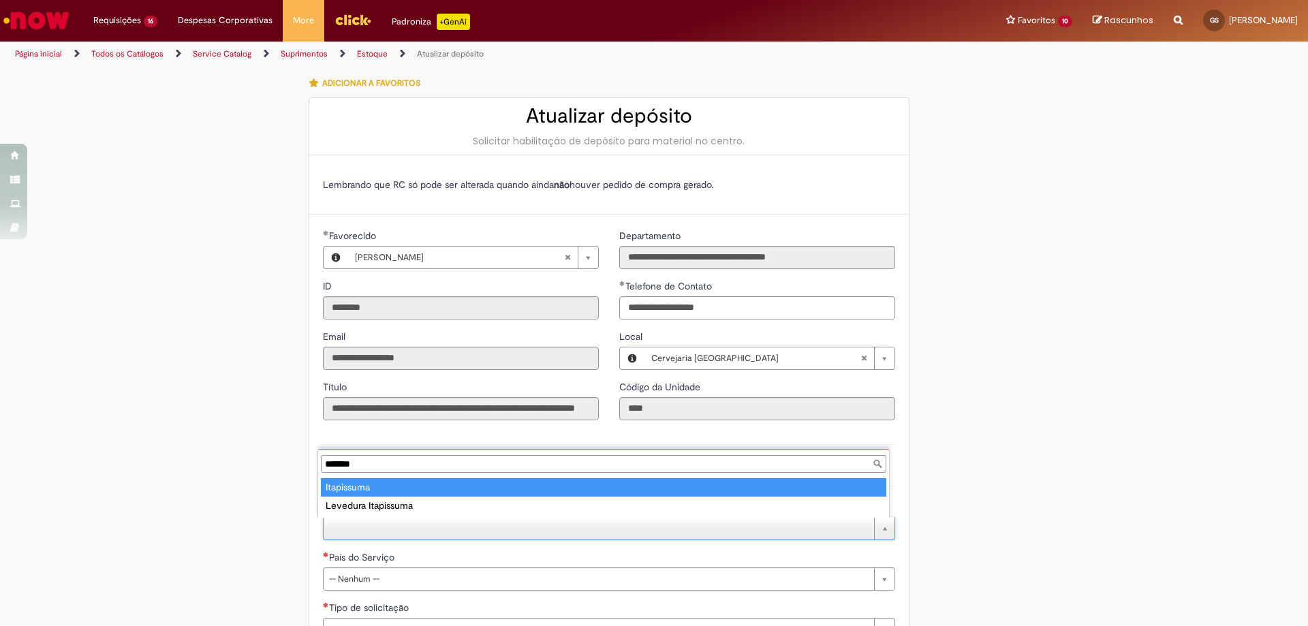
type input "*******"
type input "**********"
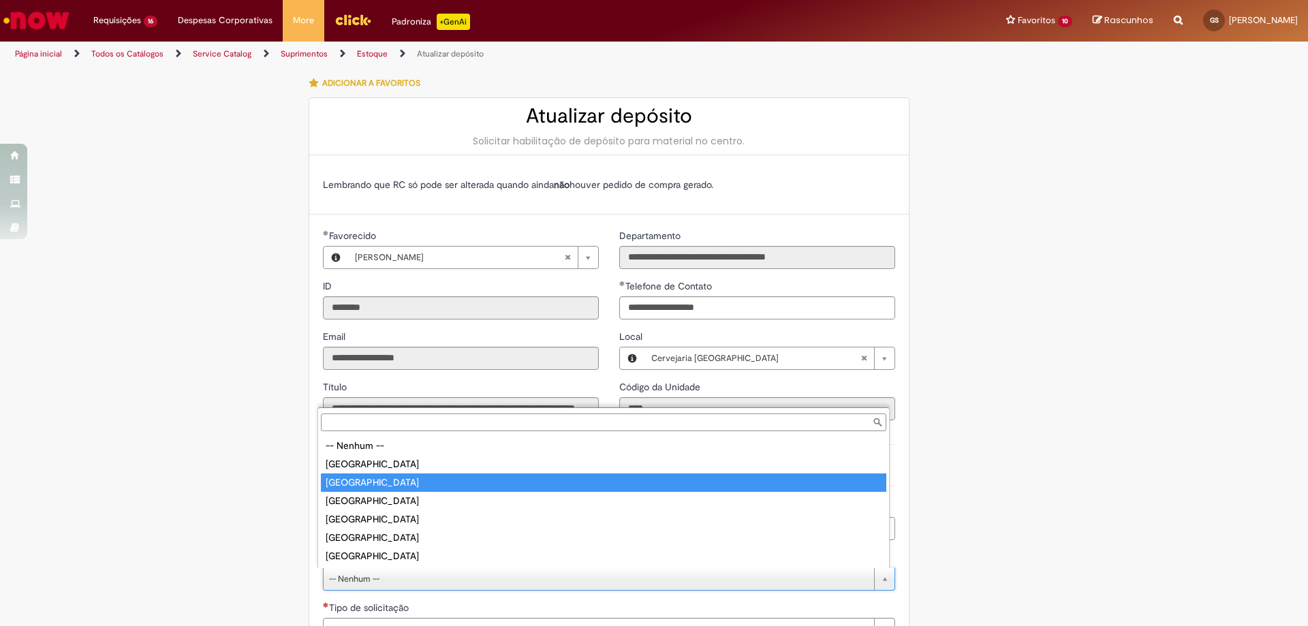
type input "******"
select select "*"
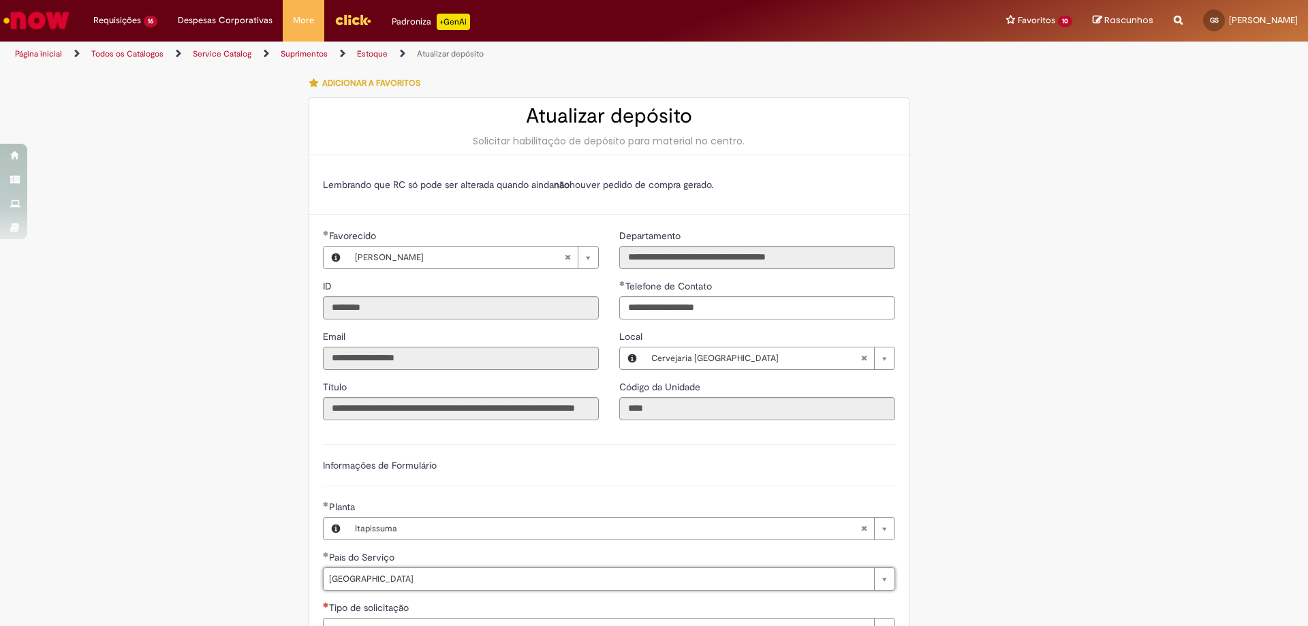
scroll to position [68, 0]
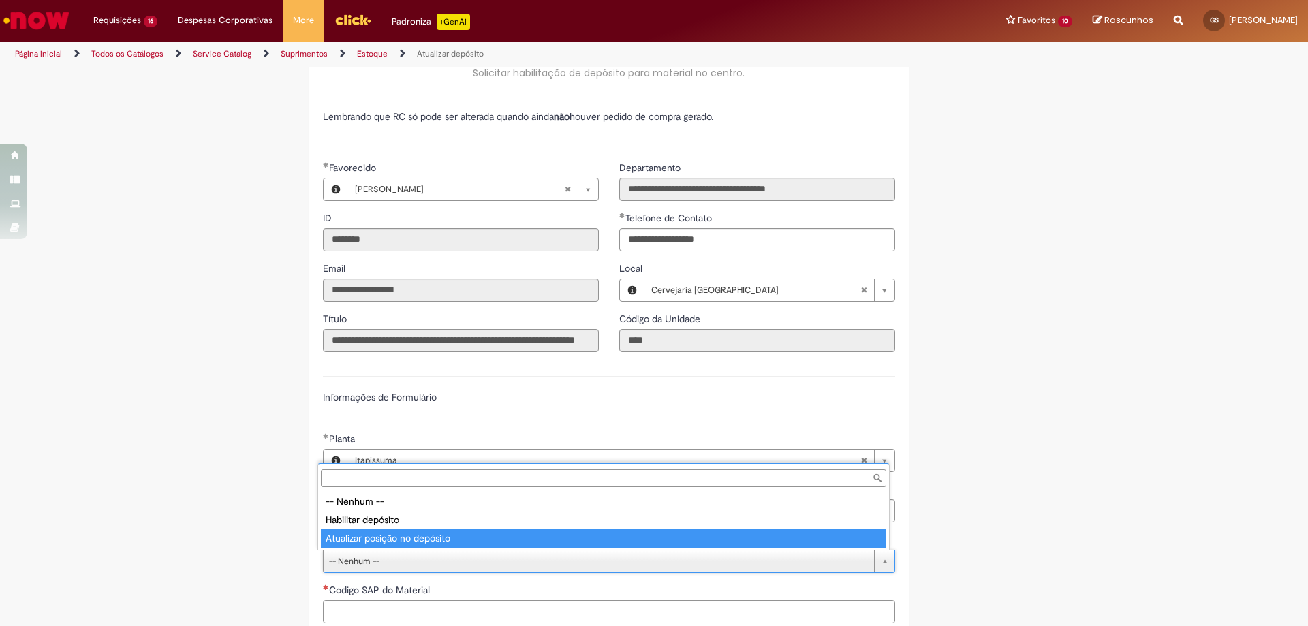
type input "**********"
select select "*"
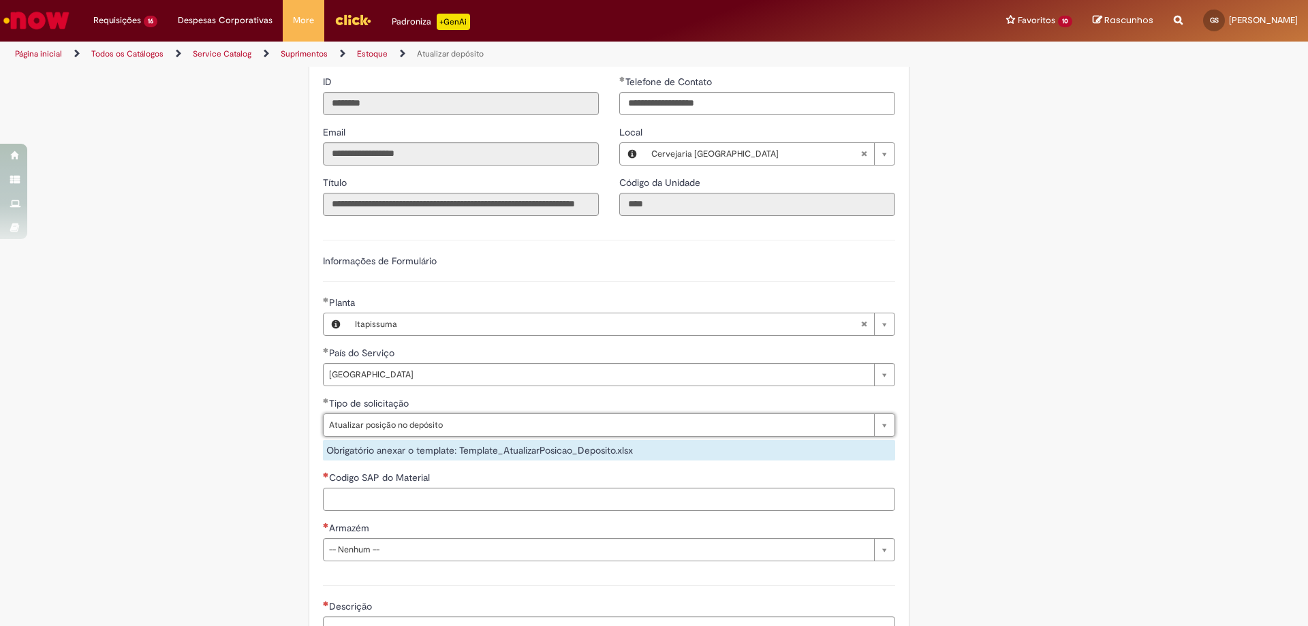
scroll to position [272, 0]
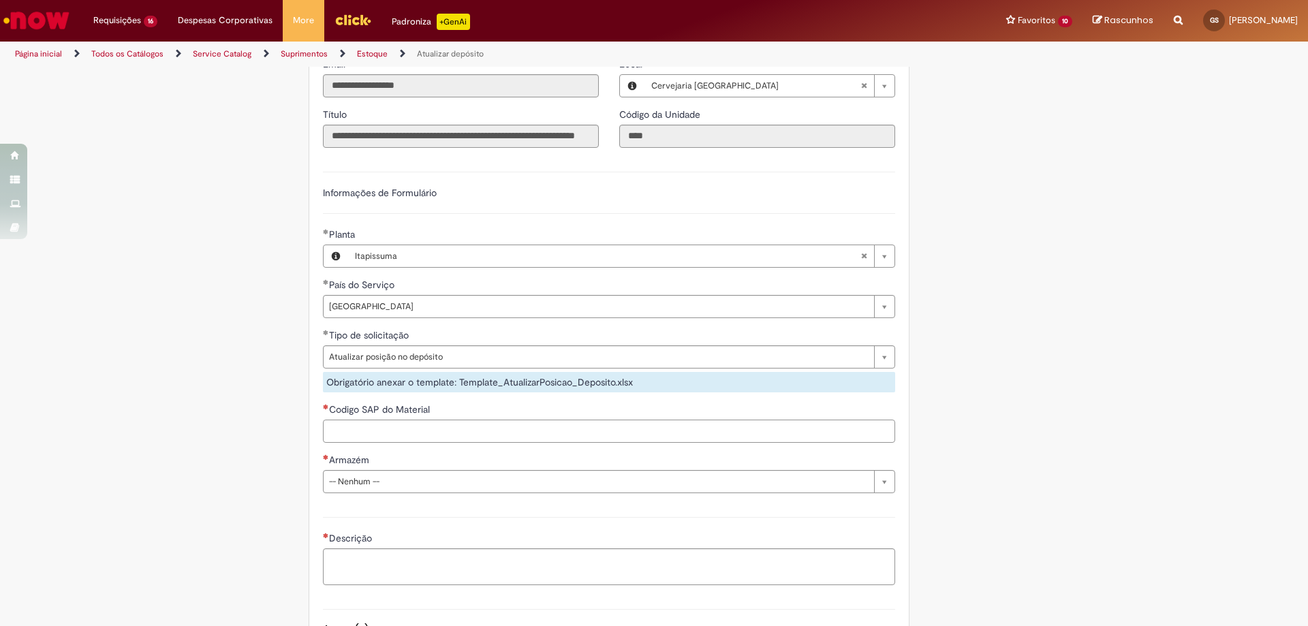
click at [416, 424] on input "Codigo SAP do Material" at bounding box center [609, 431] width 572 height 23
type input "********"
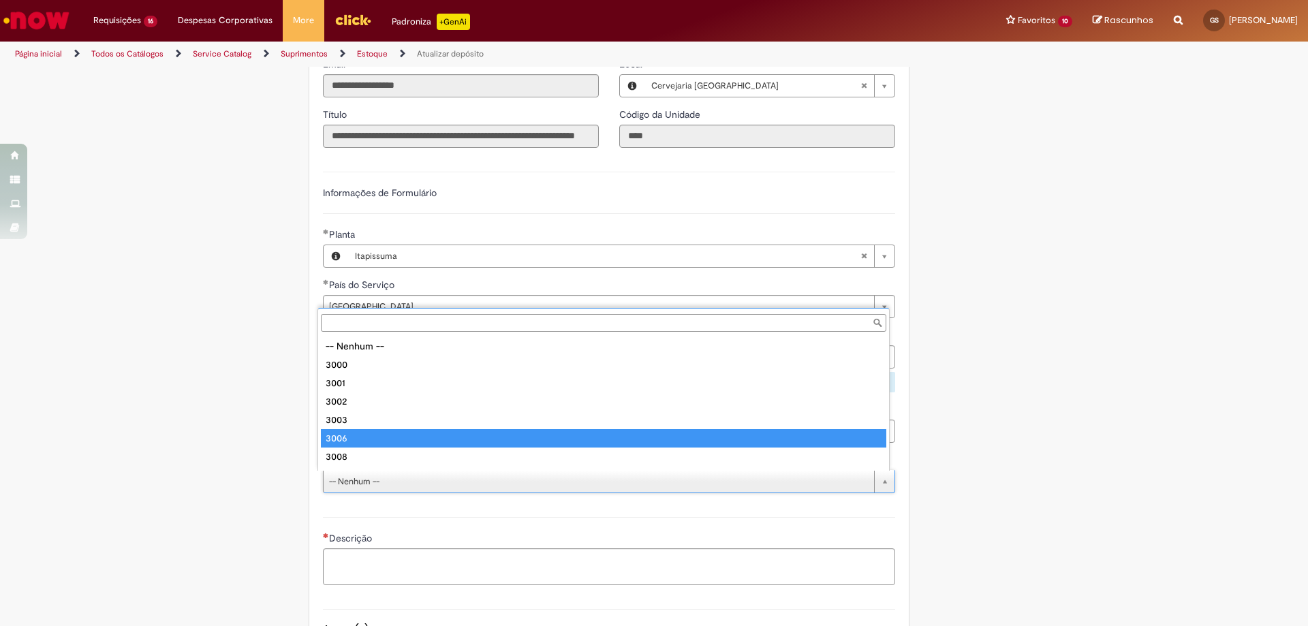
scroll to position [68, 0]
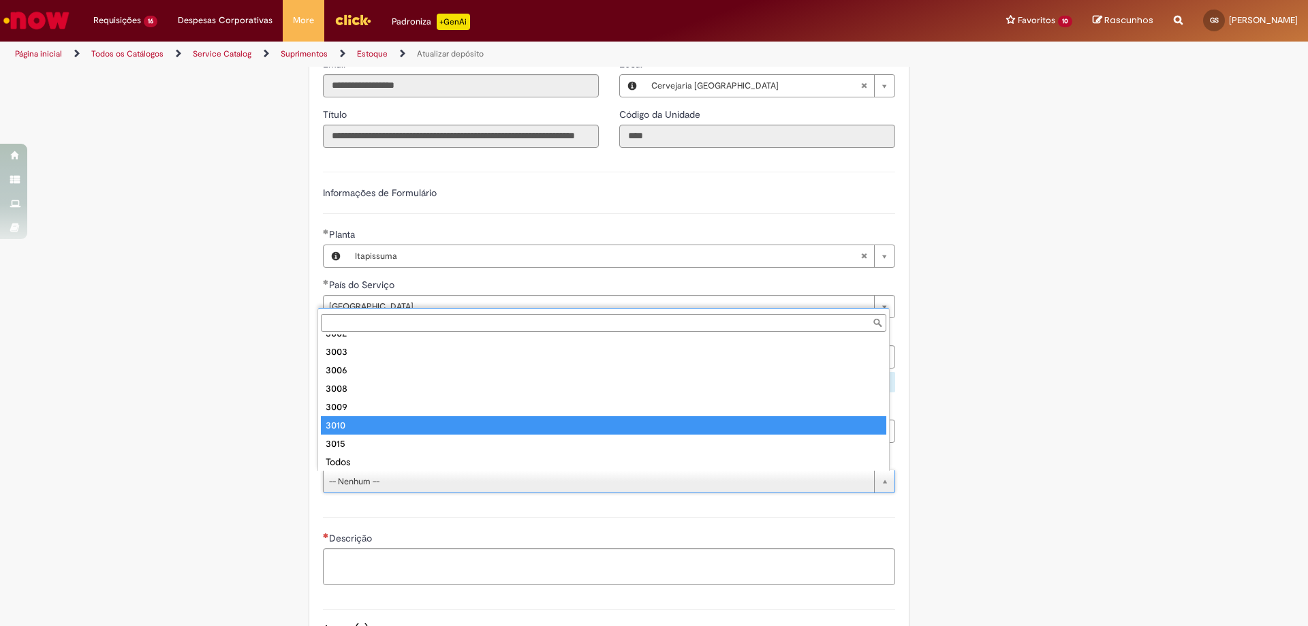
type input "****"
select select "*"
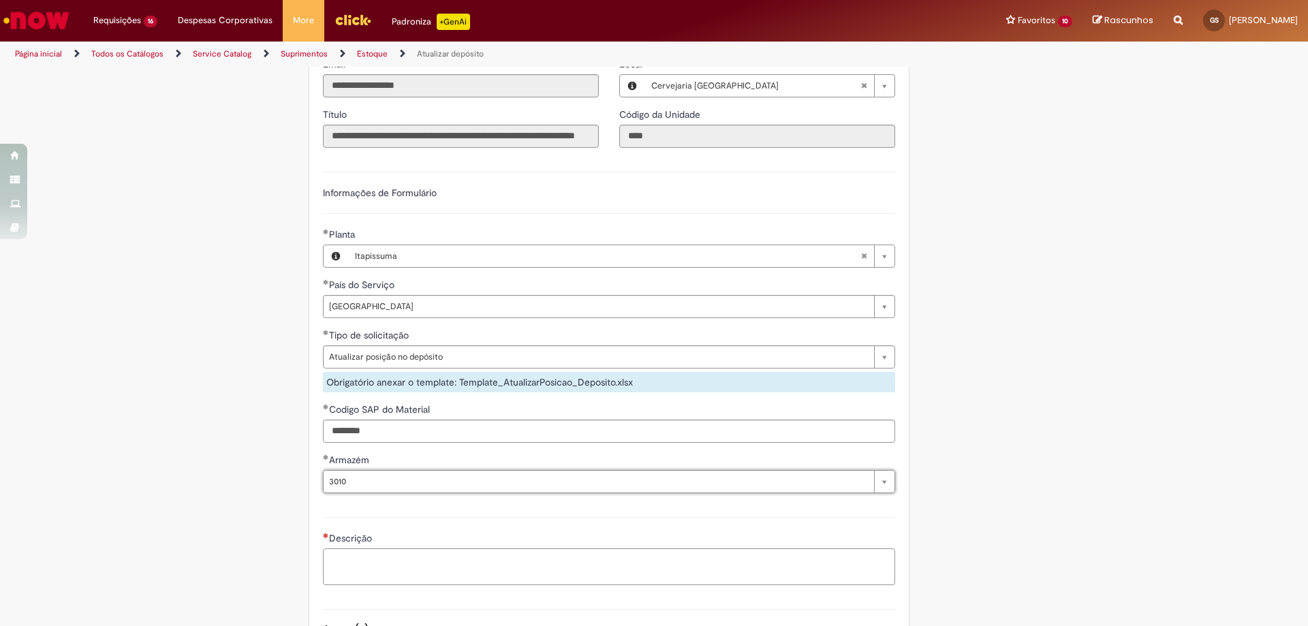
click at [356, 556] on textarea "Descrição" at bounding box center [609, 566] width 572 height 37
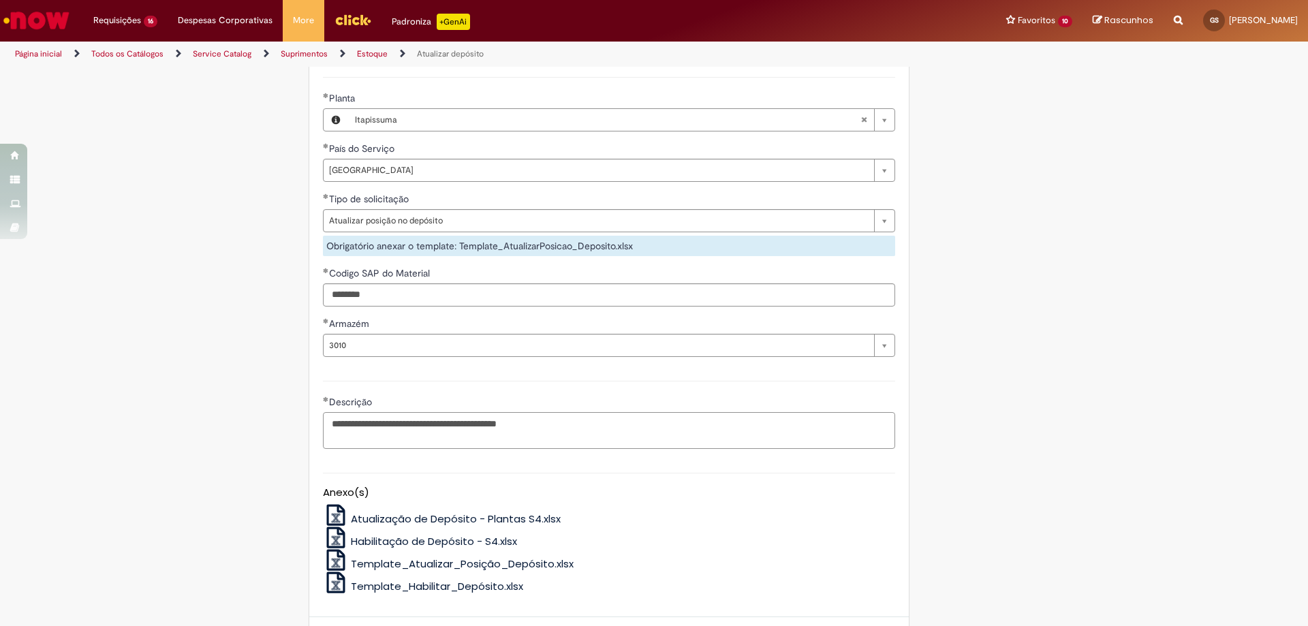
type textarea "**********"
click at [484, 520] on span "Atualização de Depósito - Plantas S4.xlsx" at bounding box center [456, 519] width 210 height 14
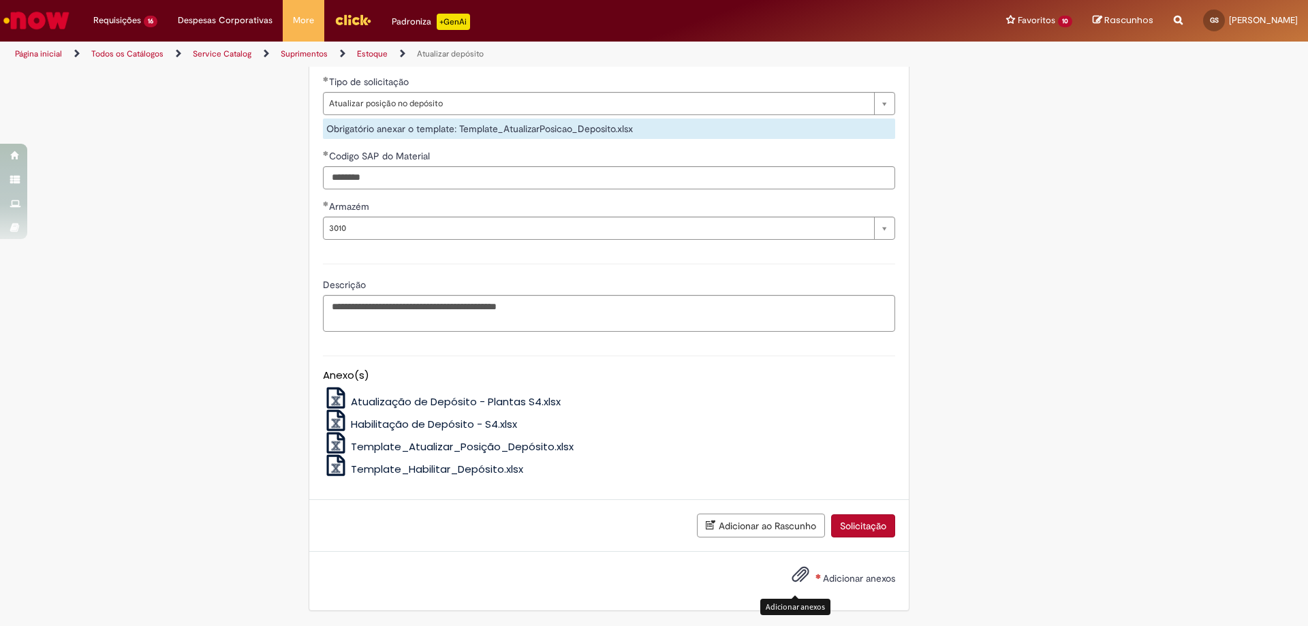
click at [792, 571] on span "Adicionar anexos" at bounding box center [800, 575] width 16 height 16
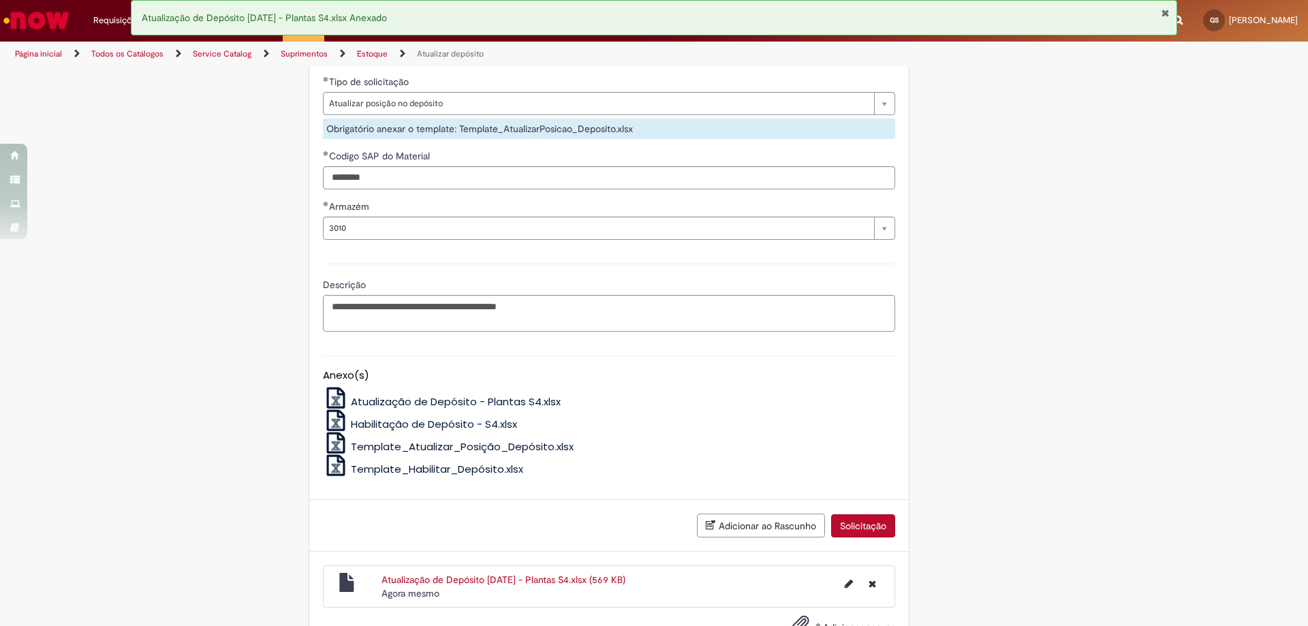
scroll to position [575, 0]
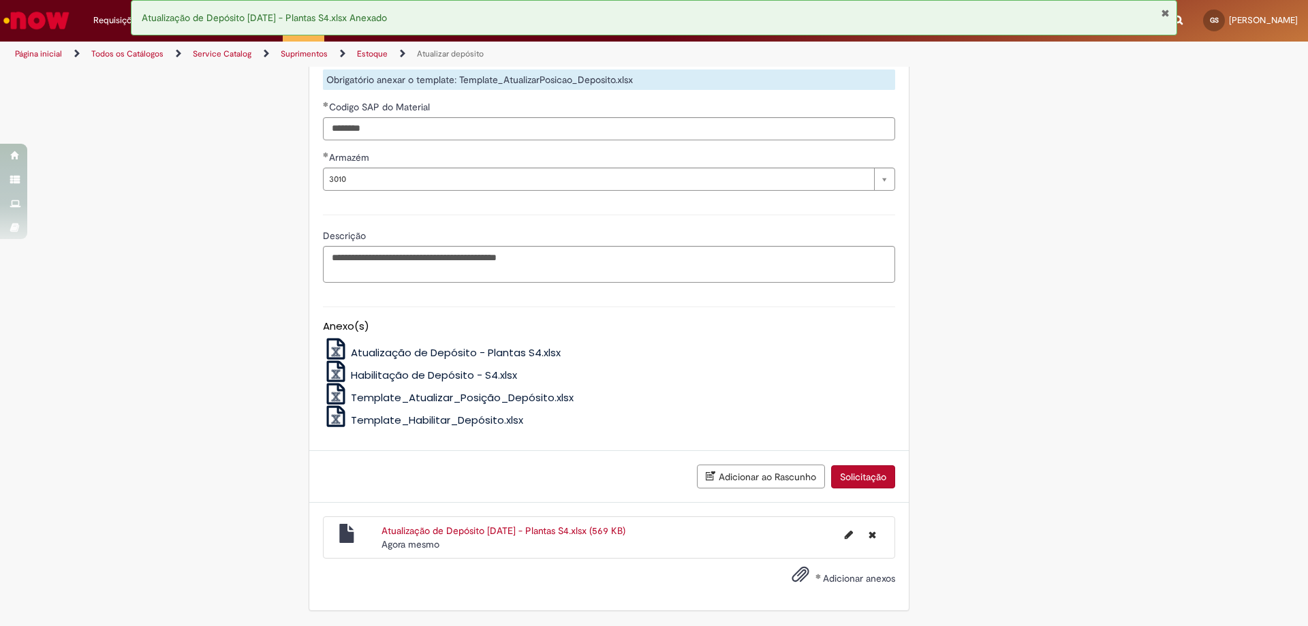
click at [877, 476] on button "Solicitação" at bounding box center [863, 476] width 64 height 23
